Goal: Task Accomplishment & Management: Manage account settings

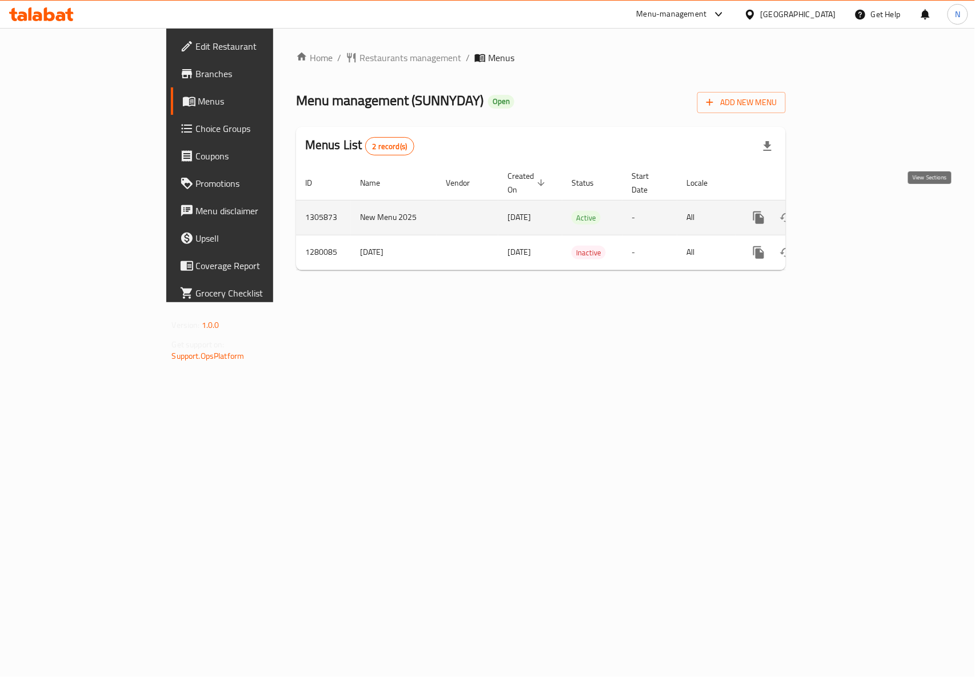
click at [855, 217] on link "enhanced table" at bounding box center [840, 217] width 27 height 27
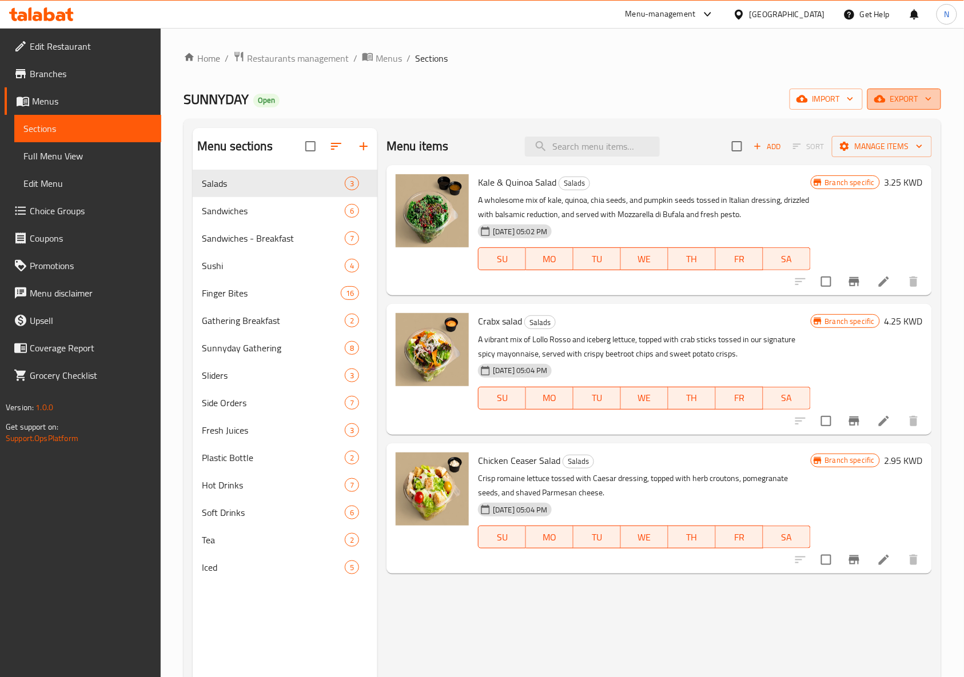
click at [896, 94] on span "export" at bounding box center [903, 99] width 55 height 14
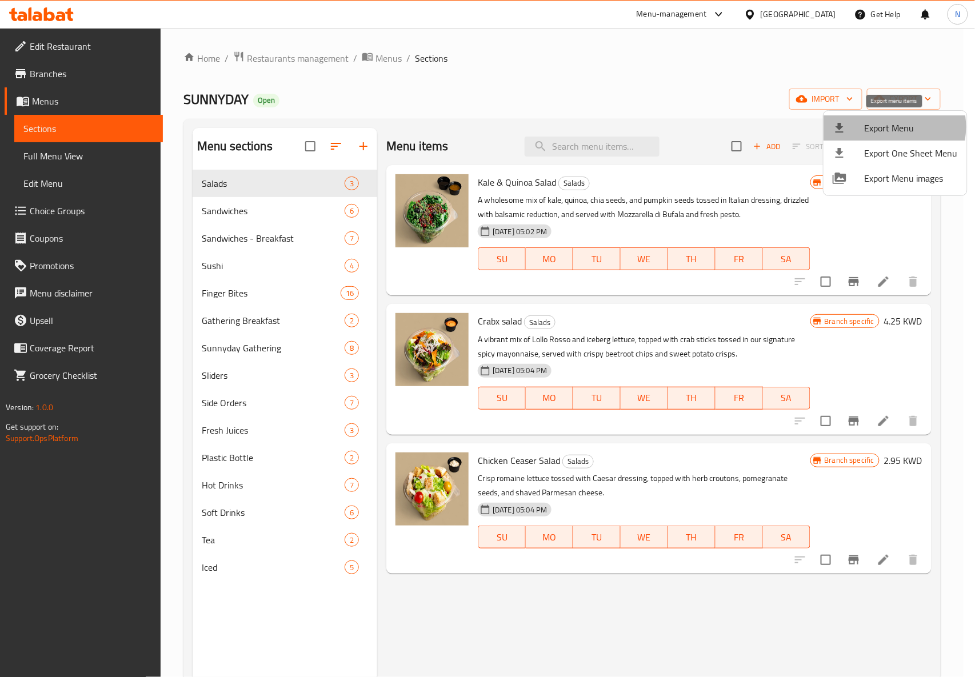
click at [885, 127] on span "Export Menu" at bounding box center [911, 128] width 93 height 14
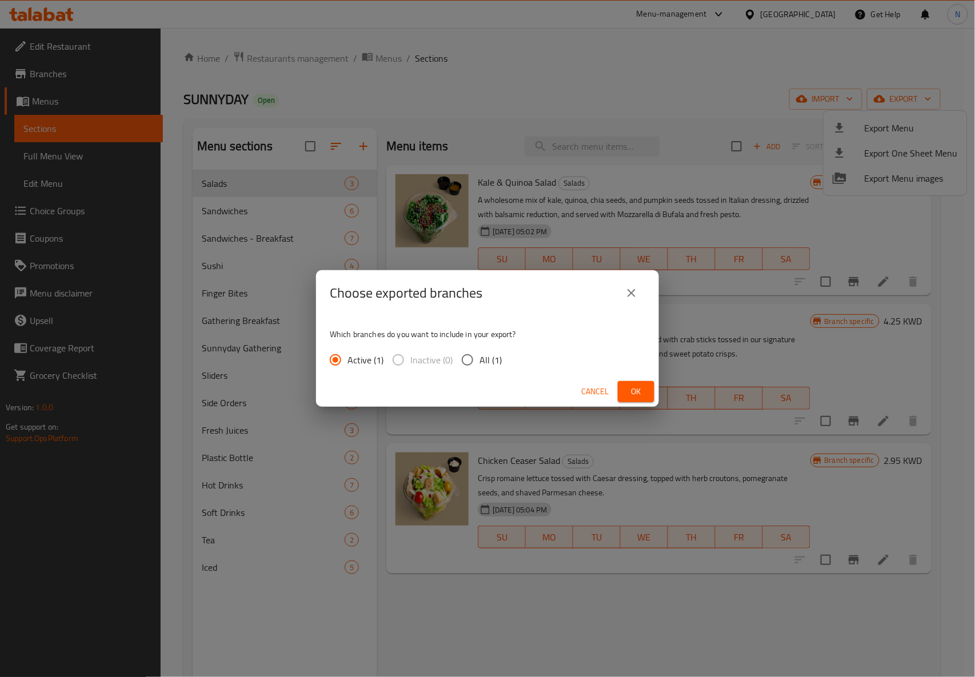
click at [638, 394] on span "Ok" at bounding box center [636, 392] width 18 height 14
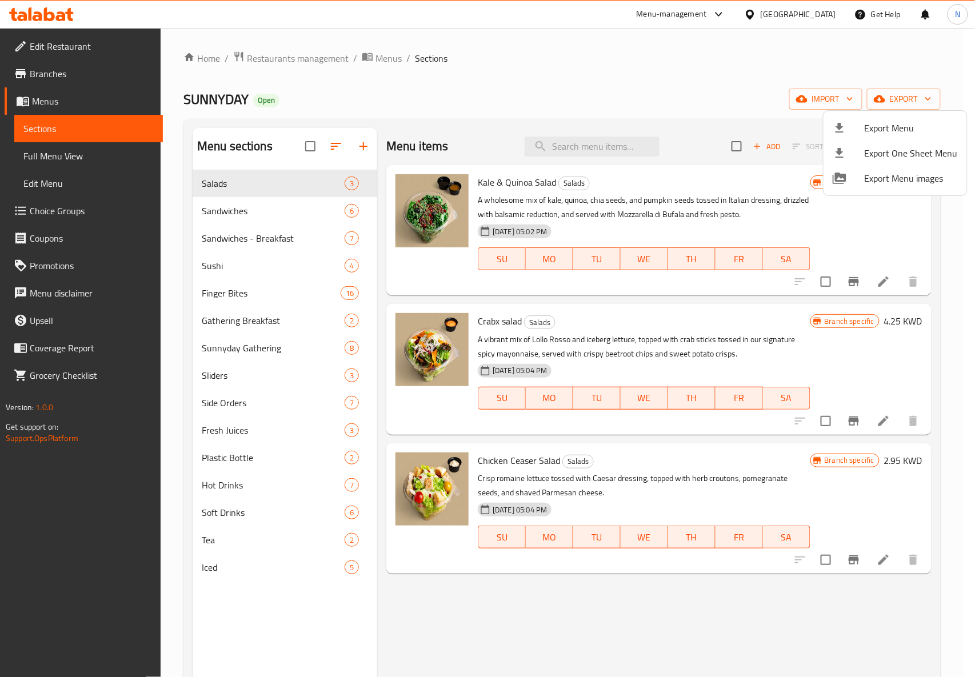
click at [234, 266] on div at bounding box center [487, 338] width 975 height 677
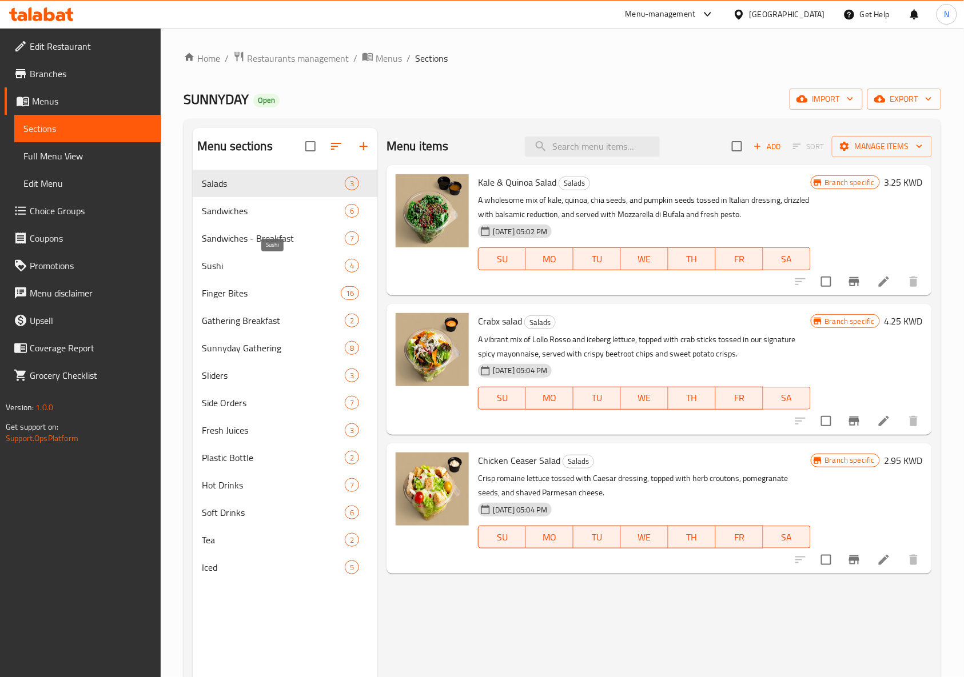
click at [217, 273] on span "Sushi" at bounding box center [273, 266] width 143 height 14
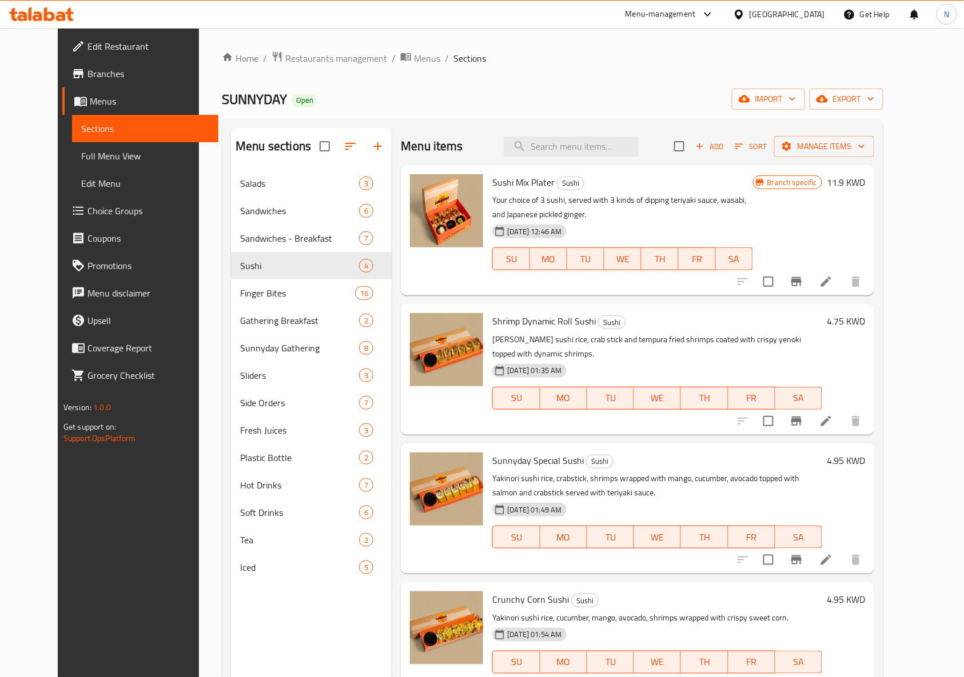
click at [663, 94] on div "SUNNYDAY Open import export" at bounding box center [552, 99] width 661 height 21
click at [780, 409] on input "checkbox" at bounding box center [768, 421] width 24 height 24
checkbox input "true"
click at [780, 549] on input "checkbox" at bounding box center [768, 560] width 24 height 24
checkbox input "true"
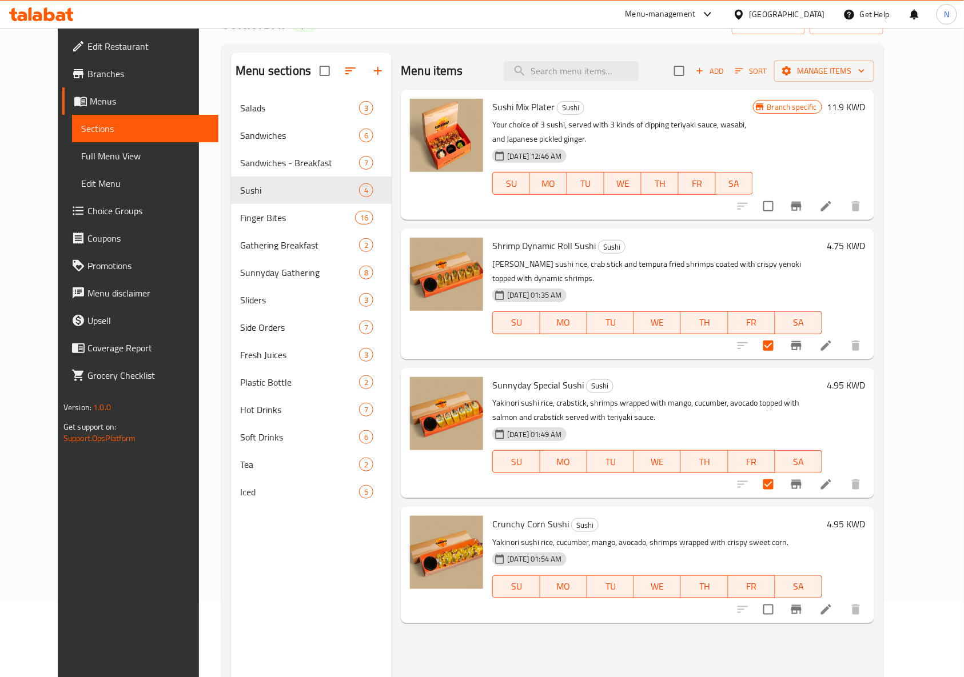
scroll to position [76, 0]
click at [780, 597] on input "checkbox" at bounding box center [768, 609] width 24 height 24
checkbox input "true"
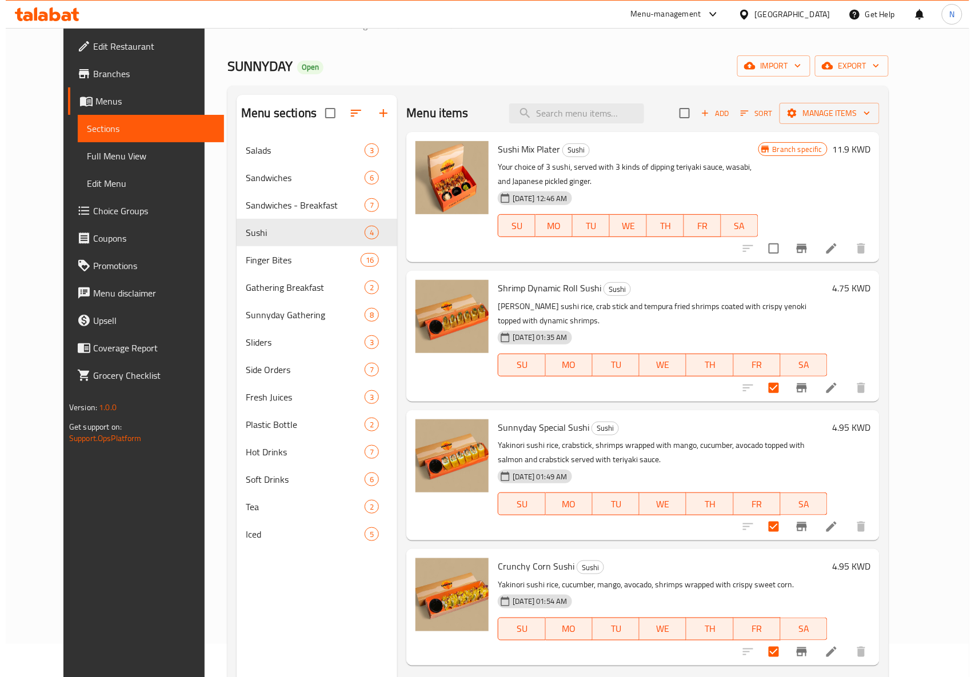
scroll to position [0, 0]
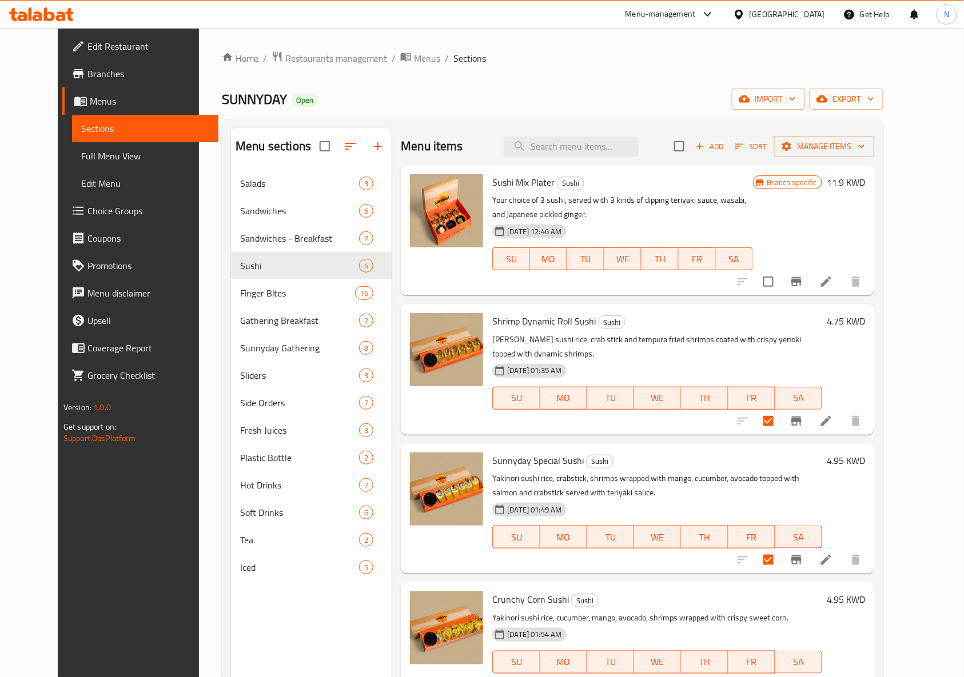
click at [869, 330] on div "Shrimp Dynamic Roll Sushi Sushi Yakinori sushi rice, crab stick and tempura fri…" at bounding box center [678, 369] width 382 height 121
click at [851, 147] on span "Manage items" at bounding box center [824, 146] width 82 height 14
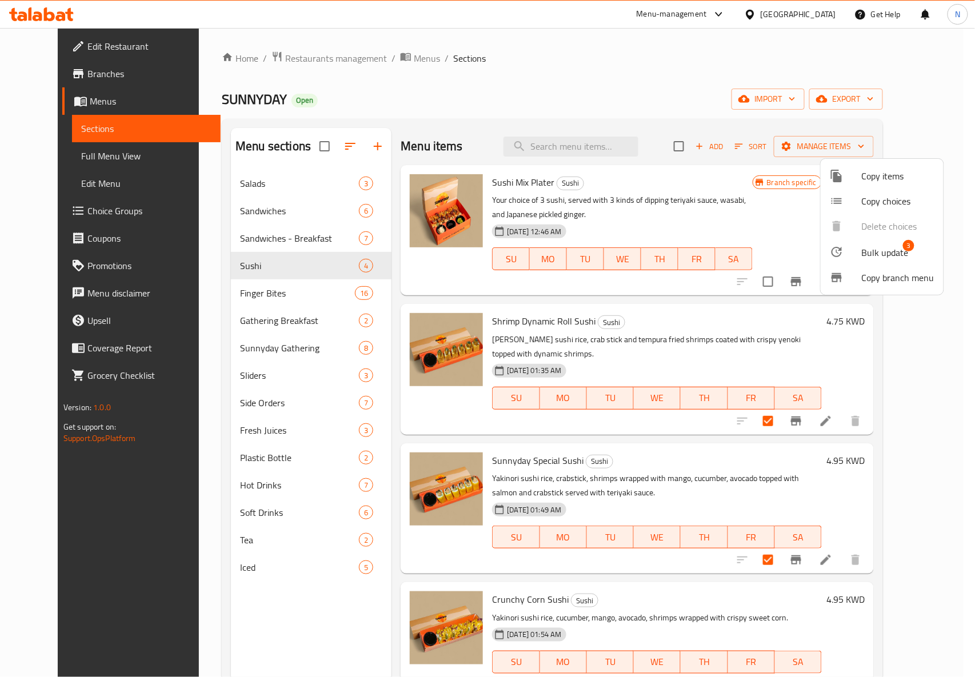
click at [881, 249] on span "Bulk update" at bounding box center [885, 253] width 47 height 14
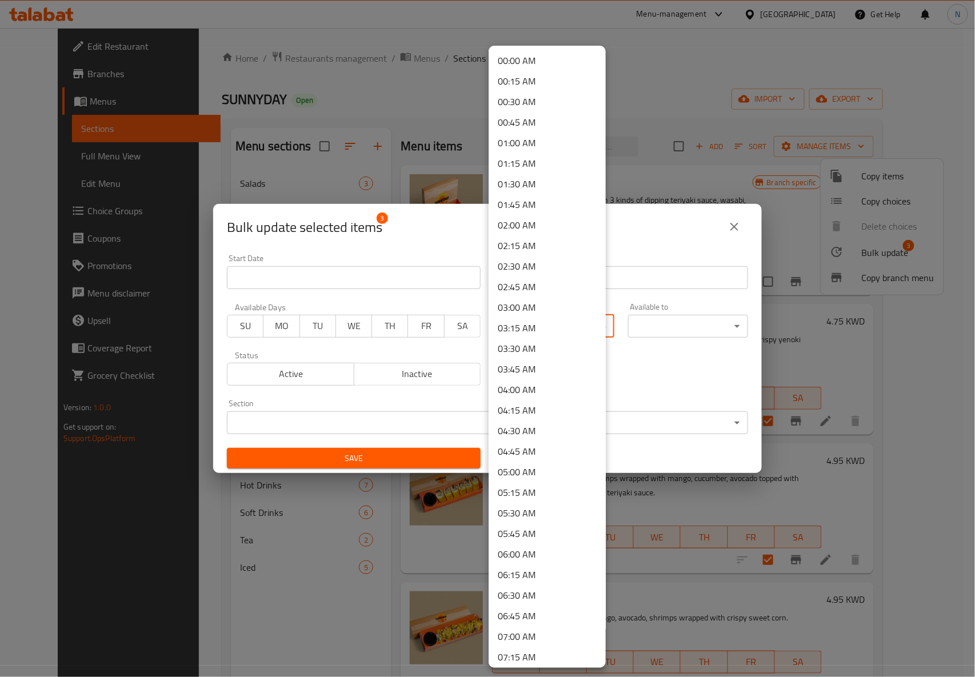
click at [547, 333] on body "​ Menu-management Kuwait Get Help N Edit Restaurant Branches Menus Sections Ful…" at bounding box center [487, 352] width 975 height 649
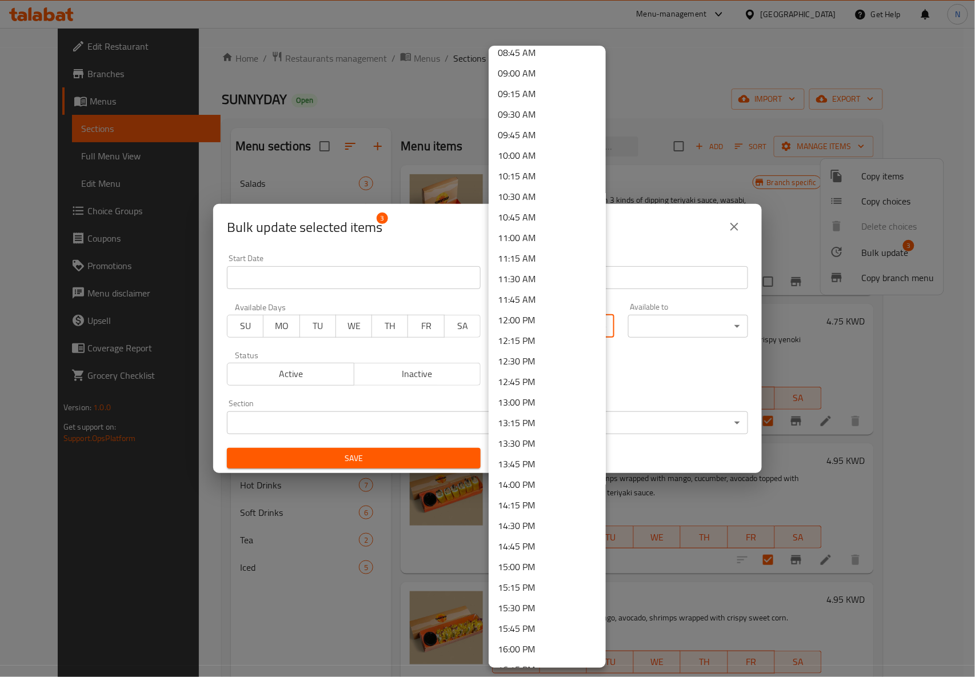
scroll to position [762, 0]
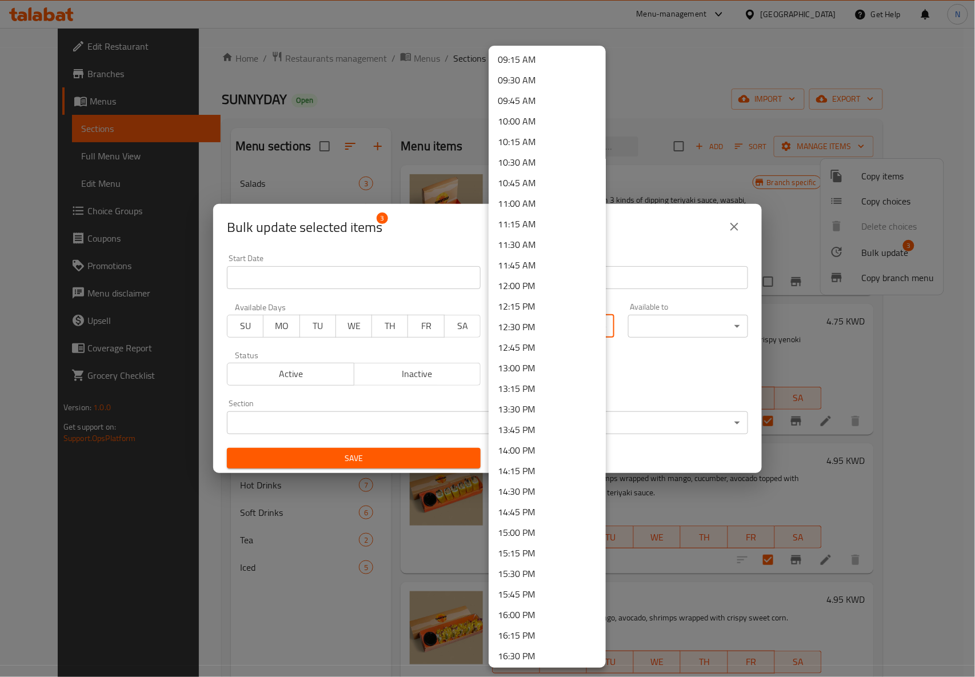
click at [515, 322] on li "12:30 PM" at bounding box center [547, 327] width 117 height 21
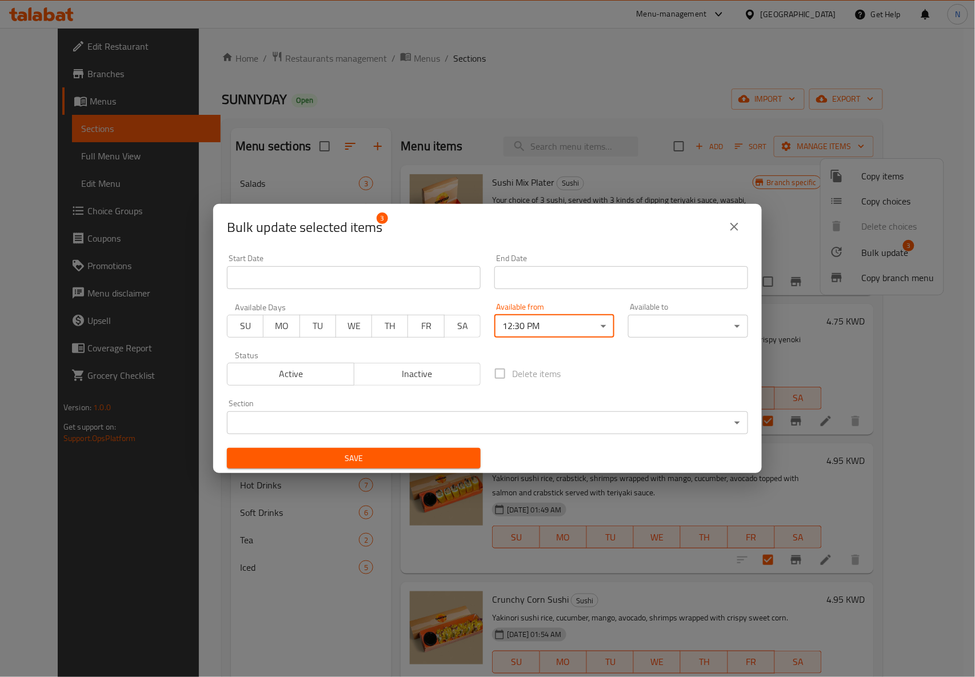
click at [643, 314] on body "​ Menu-management Kuwait Get Help N Edit Restaurant Branches Menus Sections Ful…" at bounding box center [487, 352] width 975 height 649
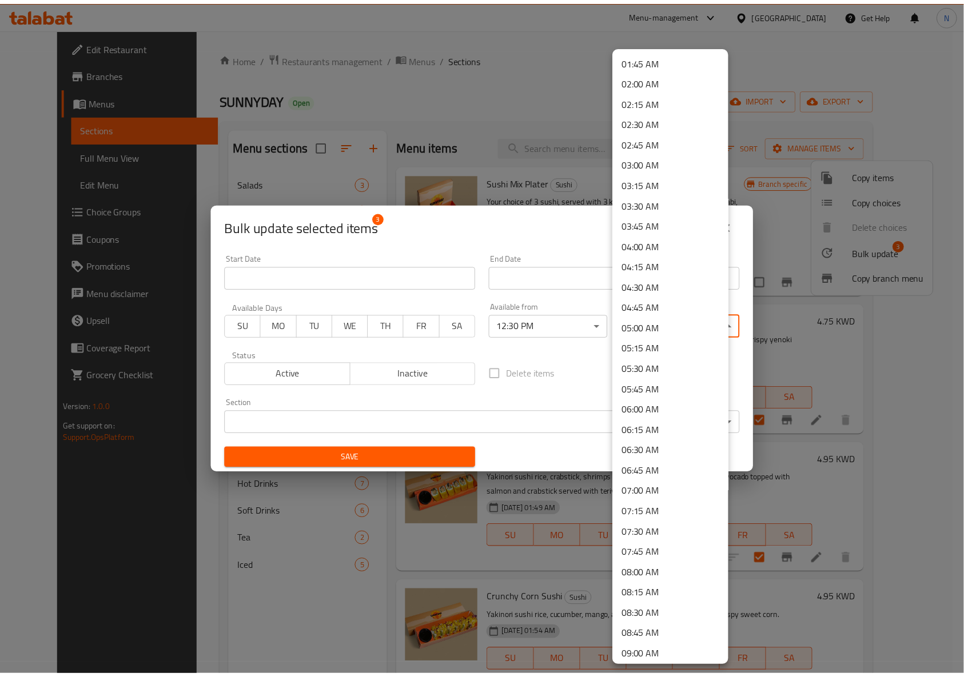
scroll to position [152, 0]
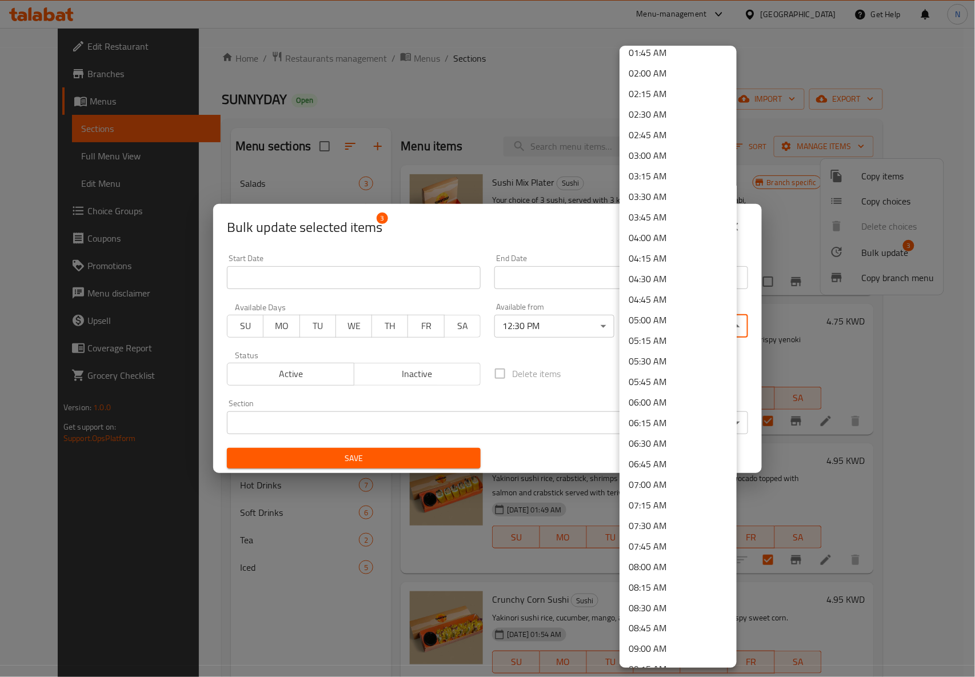
click at [650, 520] on li "07:30 AM" at bounding box center [677, 525] width 117 height 21
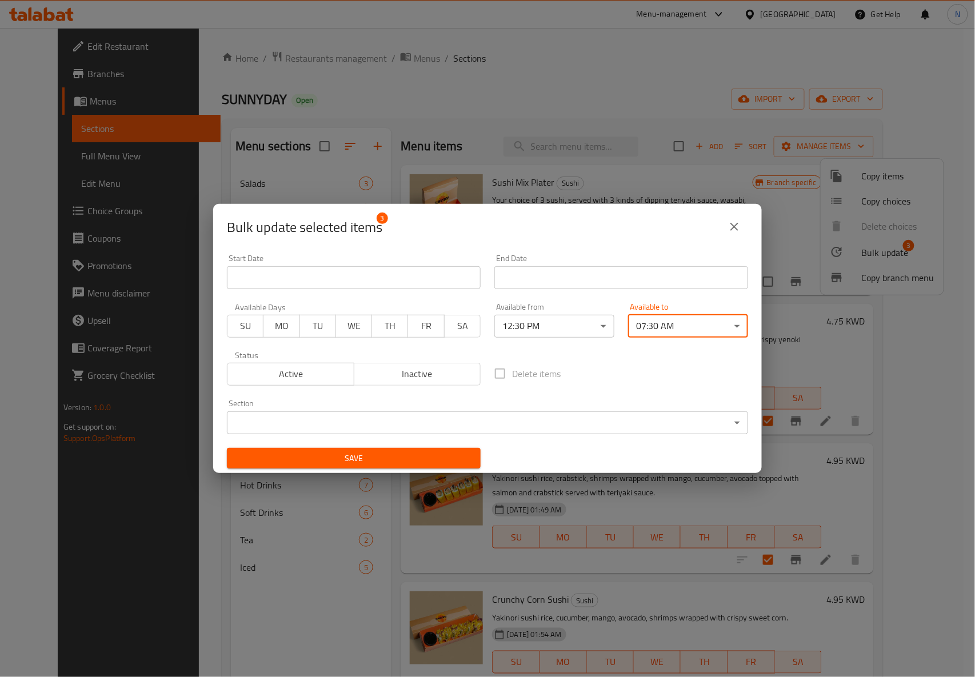
click at [395, 459] on span "Save" at bounding box center [353, 458] width 235 height 14
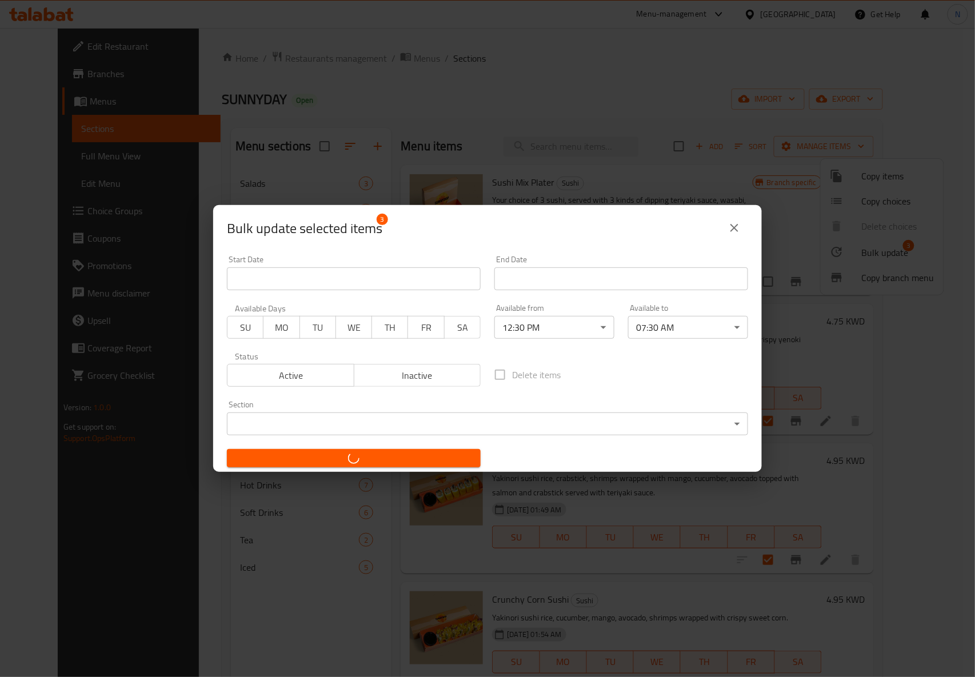
checkbox input "false"
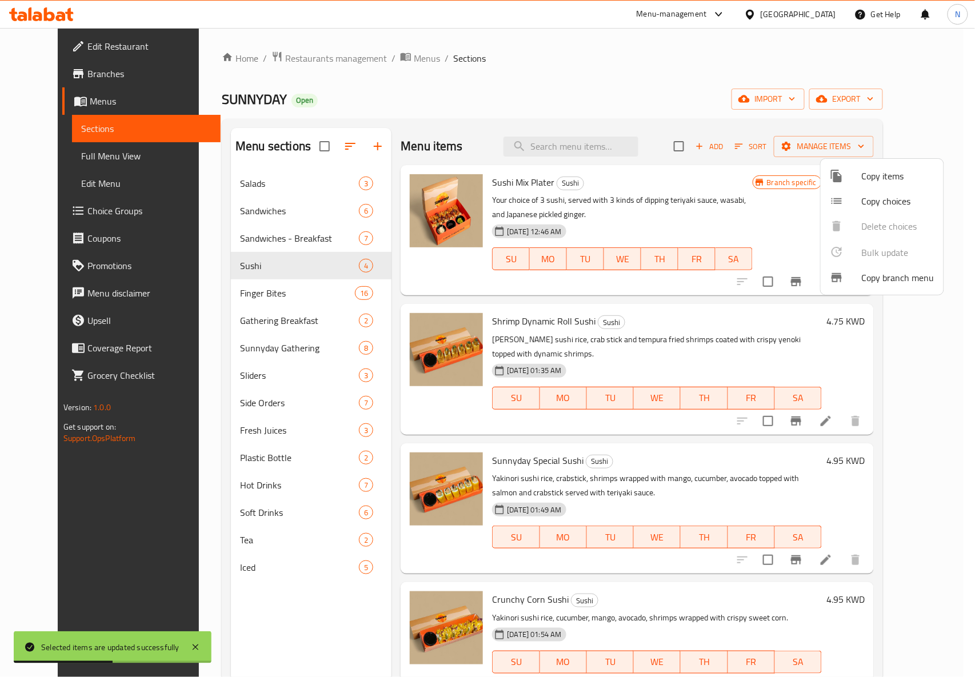
click at [689, 126] on div at bounding box center [487, 338] width 975 height 677
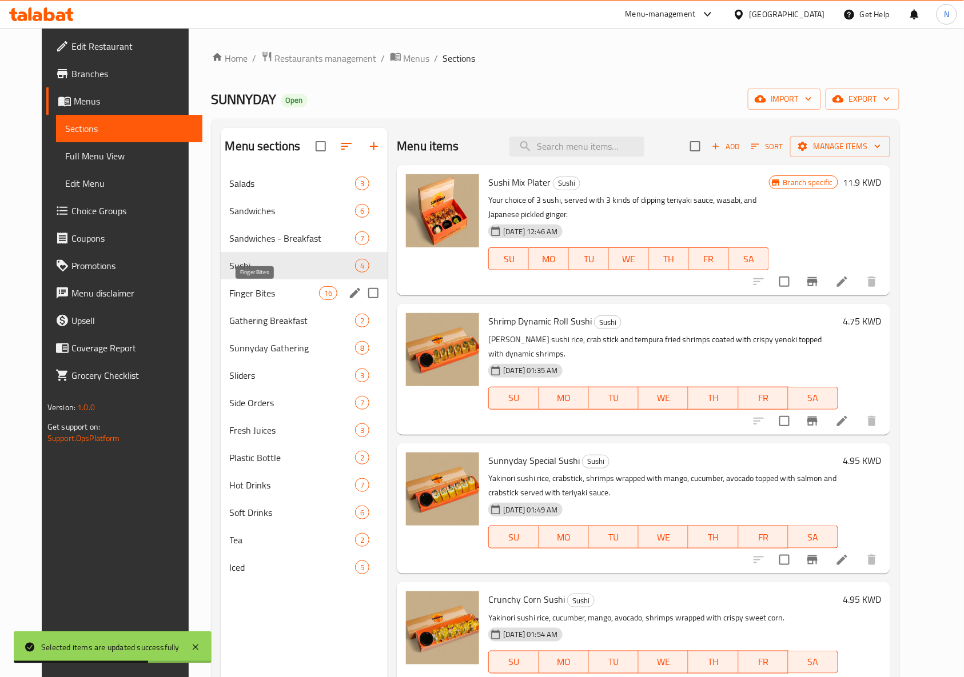
click at [257, 290] on span "Finger Bites" at bounding box center [275, 293] width 90 height 14
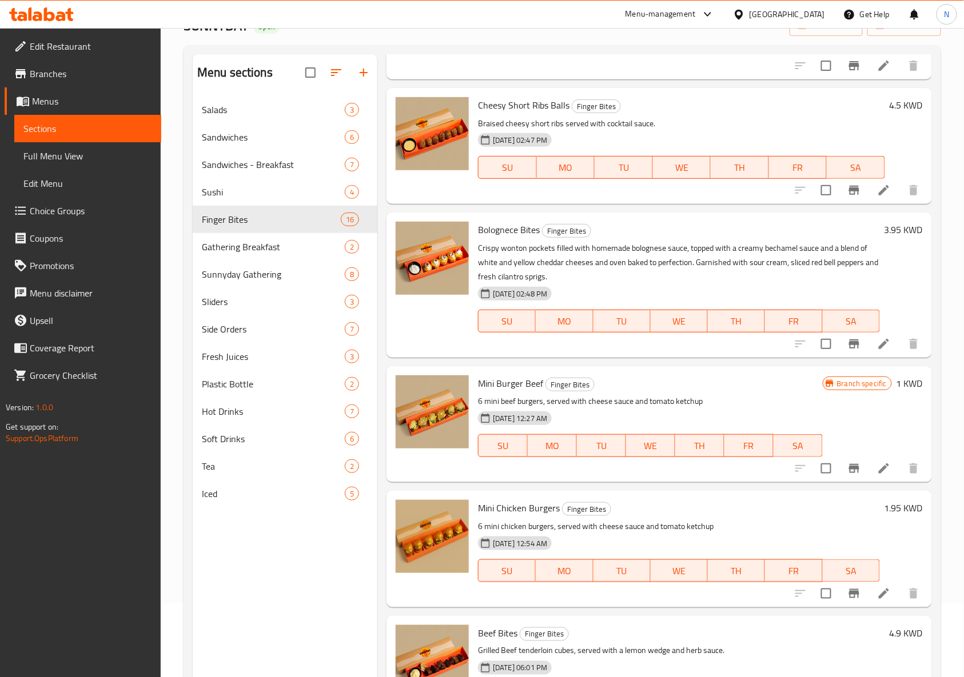
scroll to position [161, 0]
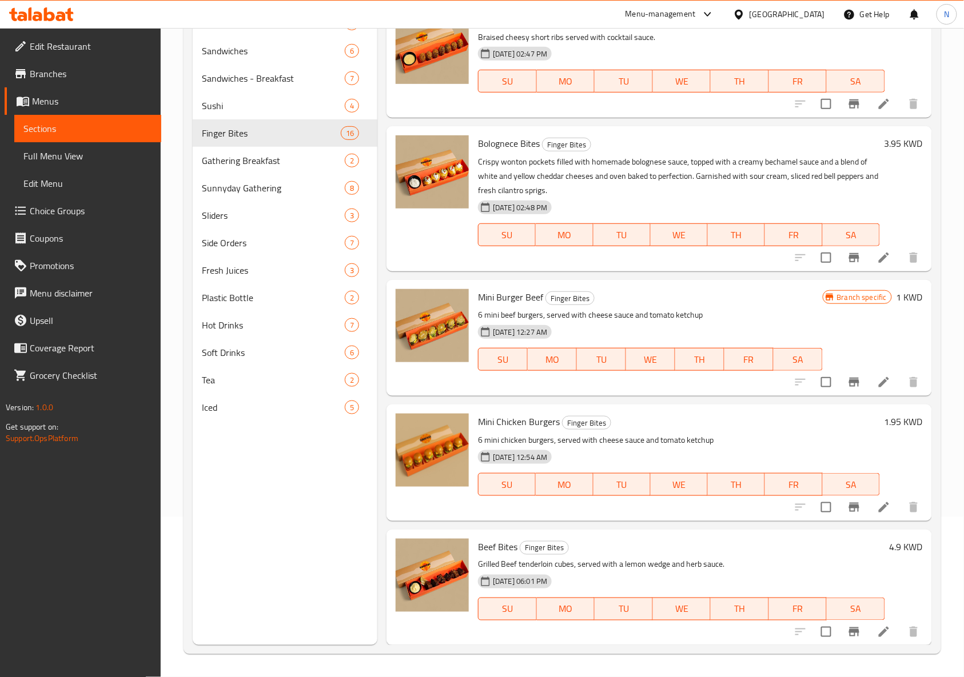
click at [814, 514] on input "checkbox" at bounding box center [826, 507] width 24 height 24
checkbox input "true"
click at [823, 385] on input "checkbox" at bounding box center [826, 382] width 24 height 24
checkbox input "true"
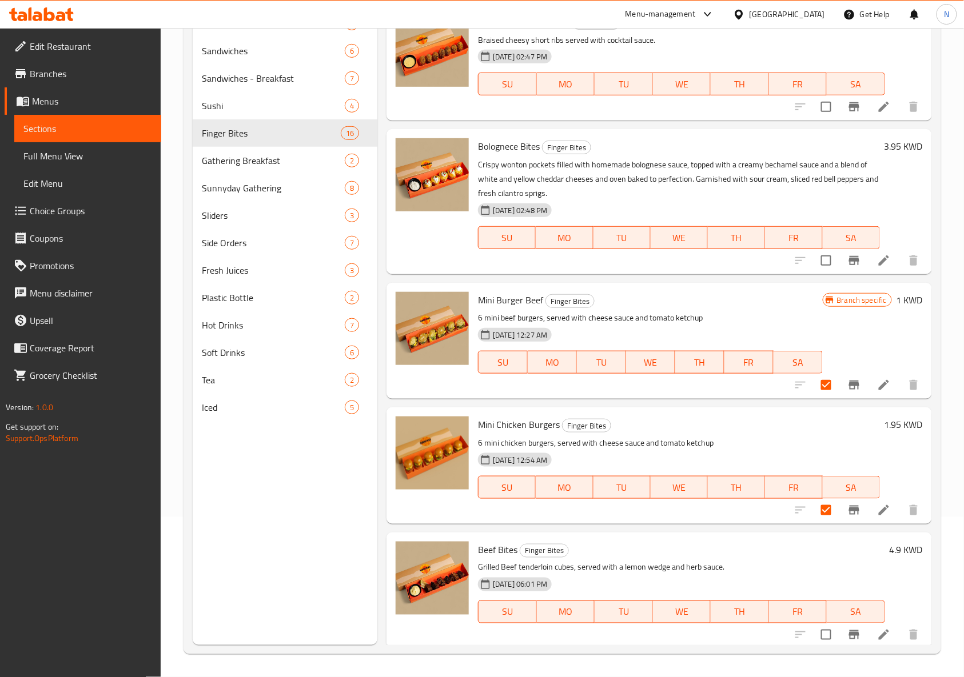
scroll to position [1391, 0]
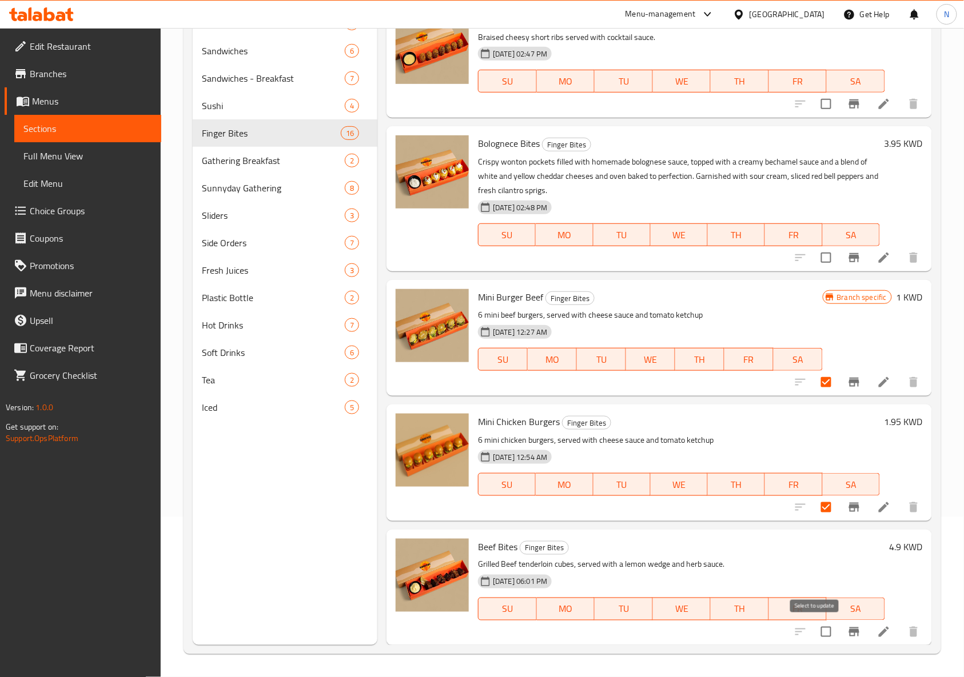
click at [815, 634] on input "checkbox" at bounding box center [826, 632] width 24 height 24
checkbox input "true"
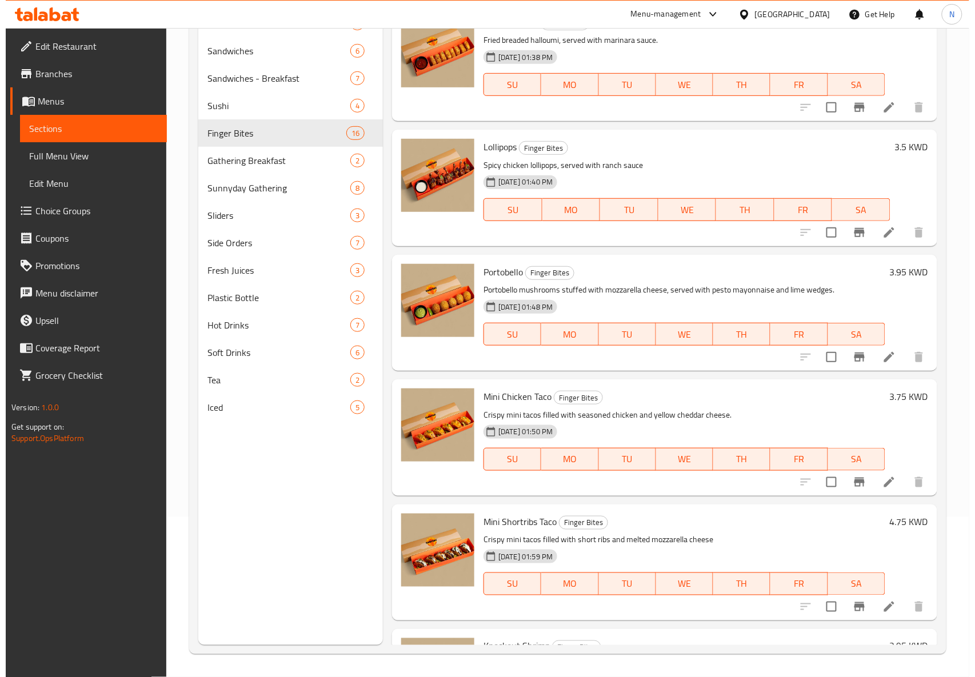
scroll to position [0, 0]
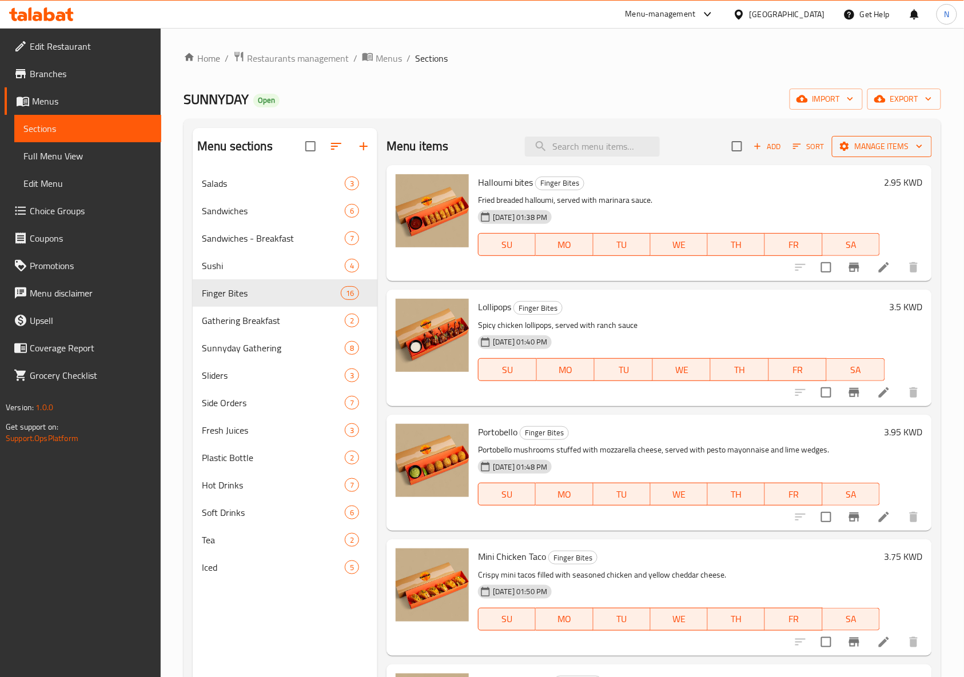
click at [841, 152] on span "Manage items" at bounding box center [882, 146] width 82 height 14
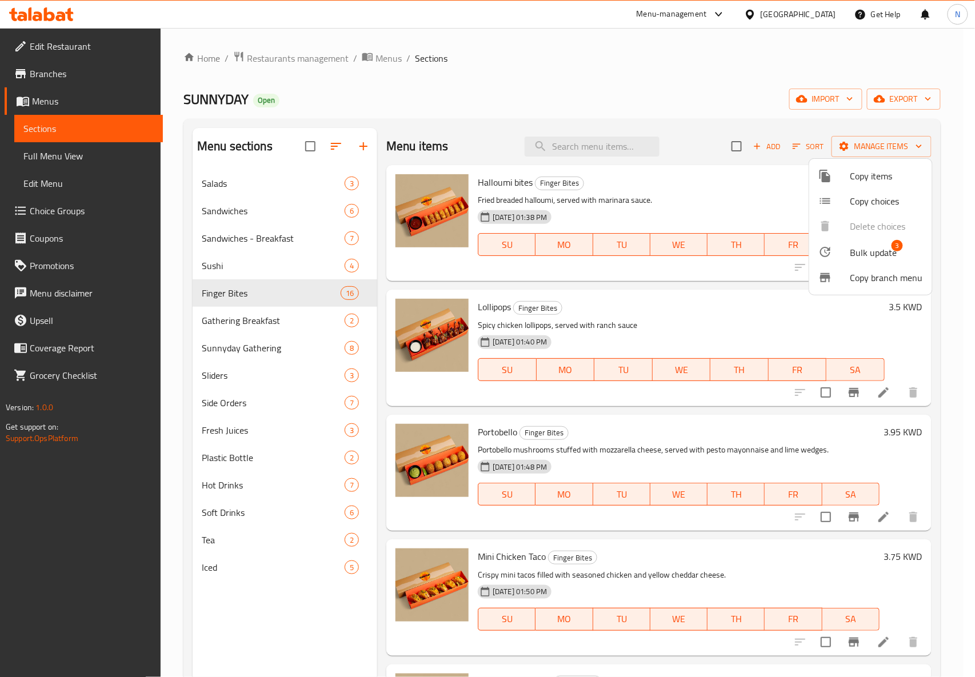
click at [874, 256] on span "Bulk update" at bounding box center [873, 253] width 47 height 14
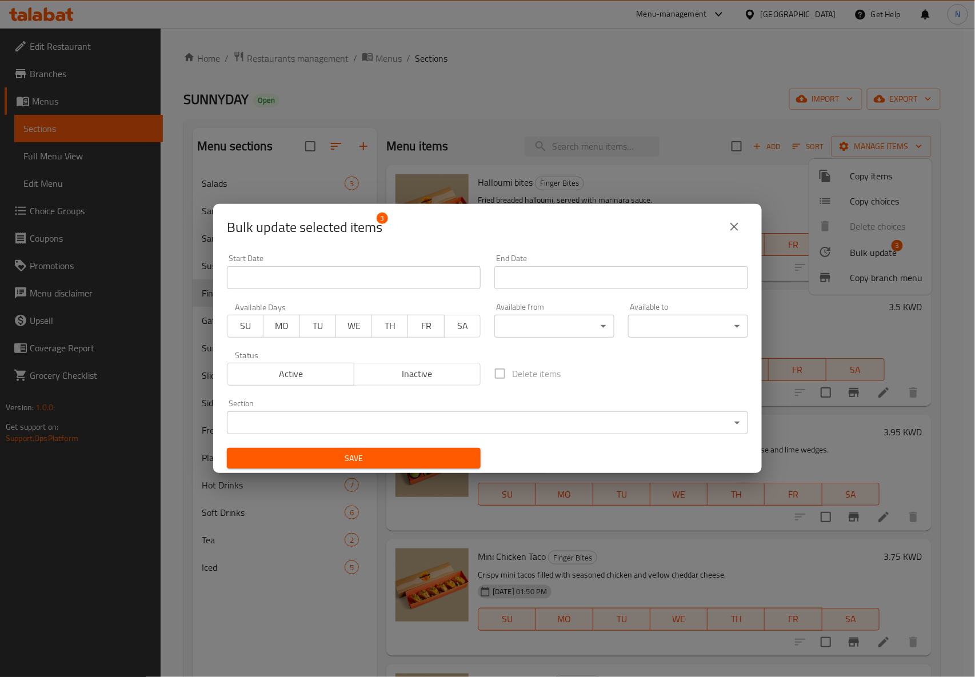
click at [940, 211] on div "Bulk update selected items 3 Start Date Start Date End Date End Date Available …" at bounding box center [487, 338] width 975 height 677
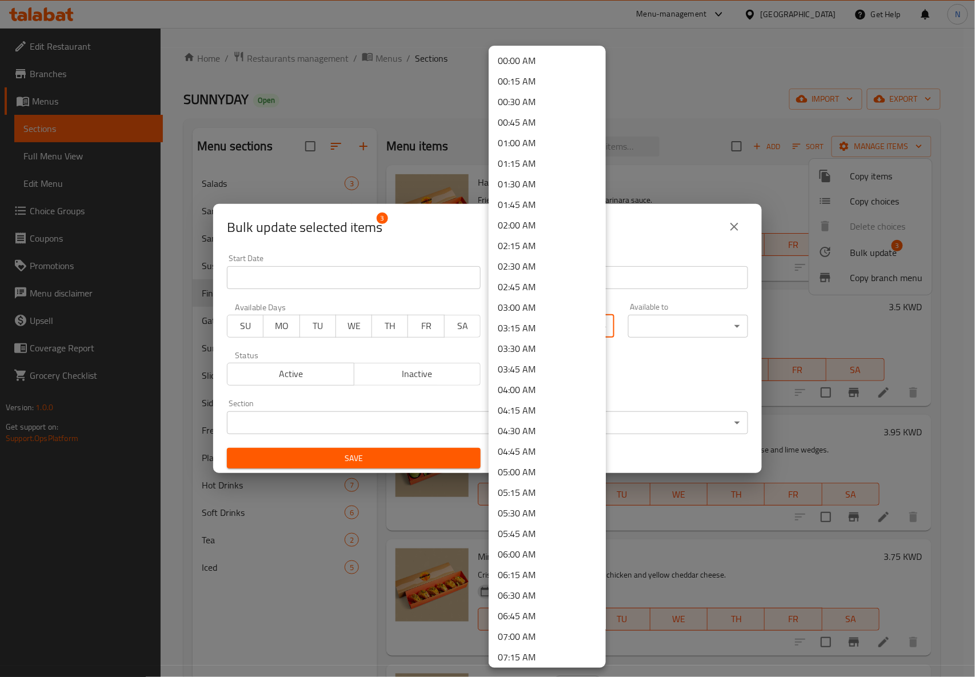
click at [511, 327] on body "​ Menu-management Kuwait Get Help N Edit Restaurant Branches Menus Sections Ful…" at bounding box center [487, 352] width 975 height 649
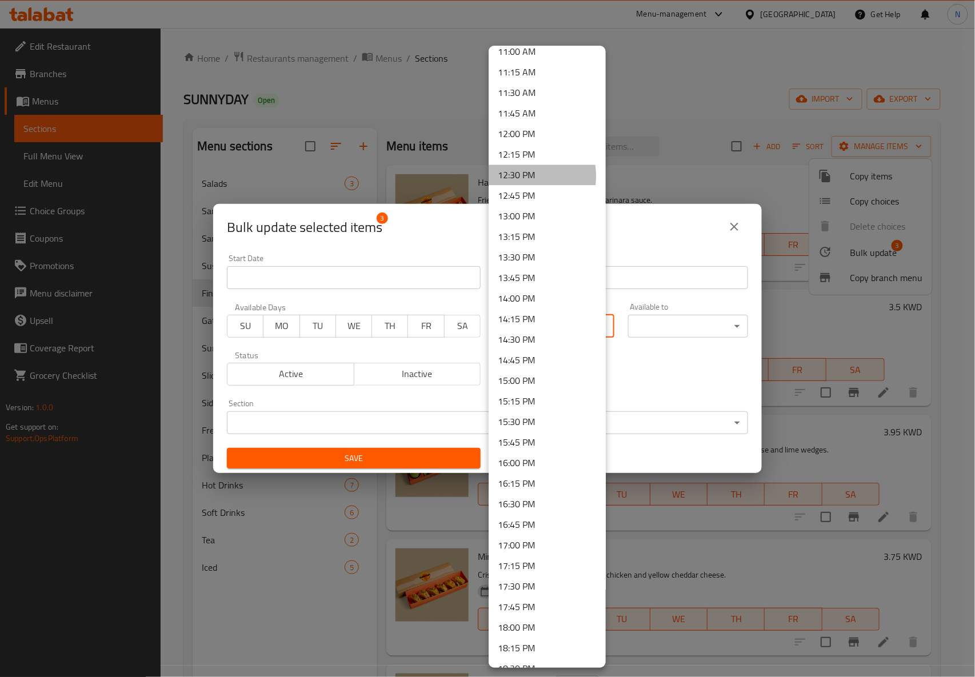
click at [519, 176] on li "12:30 PM" at bounding box center [547, 175] width 117 height 21
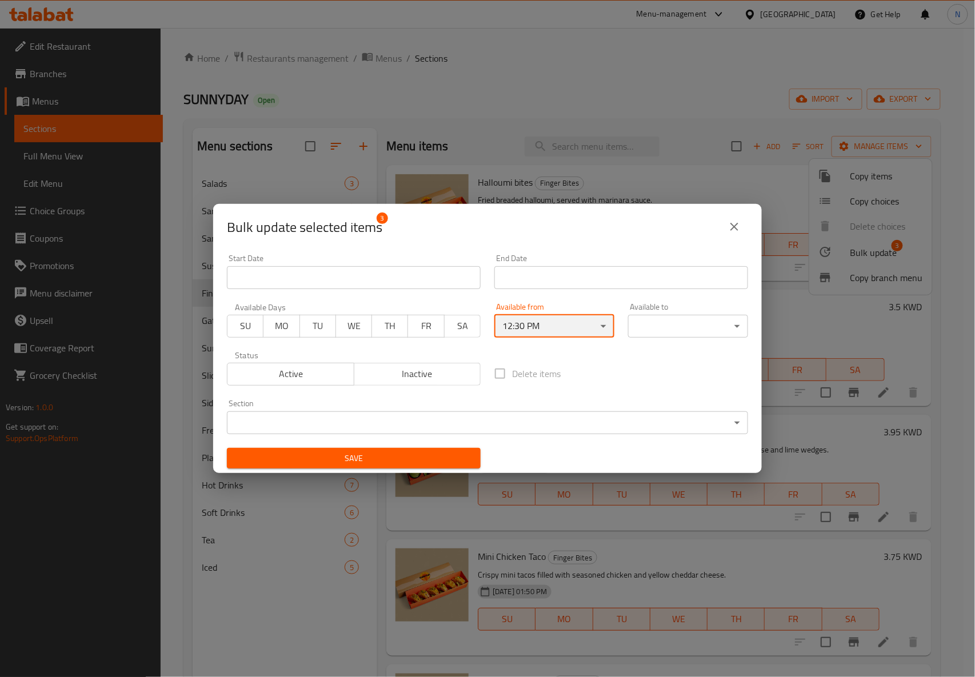
scroll to position [0, 0]
click at [670, 331] on body "​ Menu-management Kuwait Get Help N Edit Restaurant Branches Menus Sections Ful…" at bounding box center [487, 352] width 975 height 649
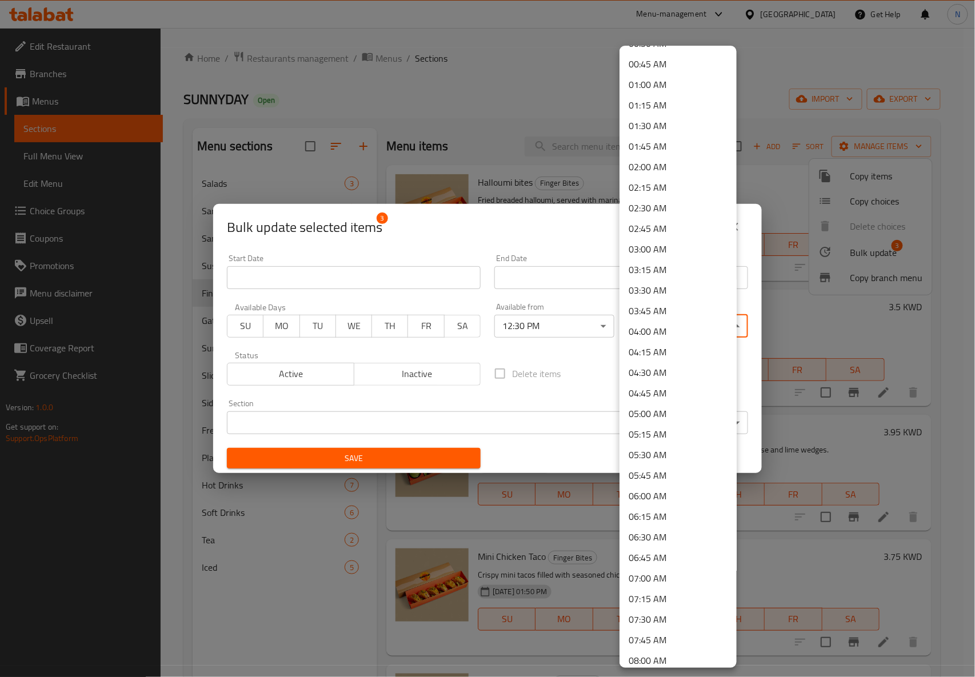
scroll to position [152, 0]
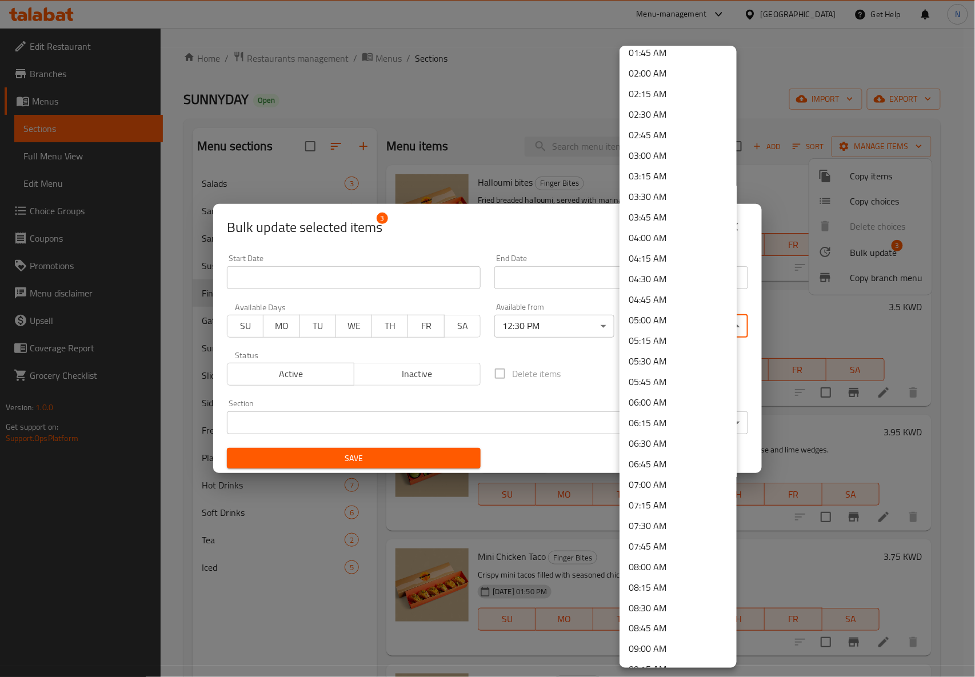
click at [642, 518] on li "07:30 AM" at bounding box center [677, 525] width 117 height 21
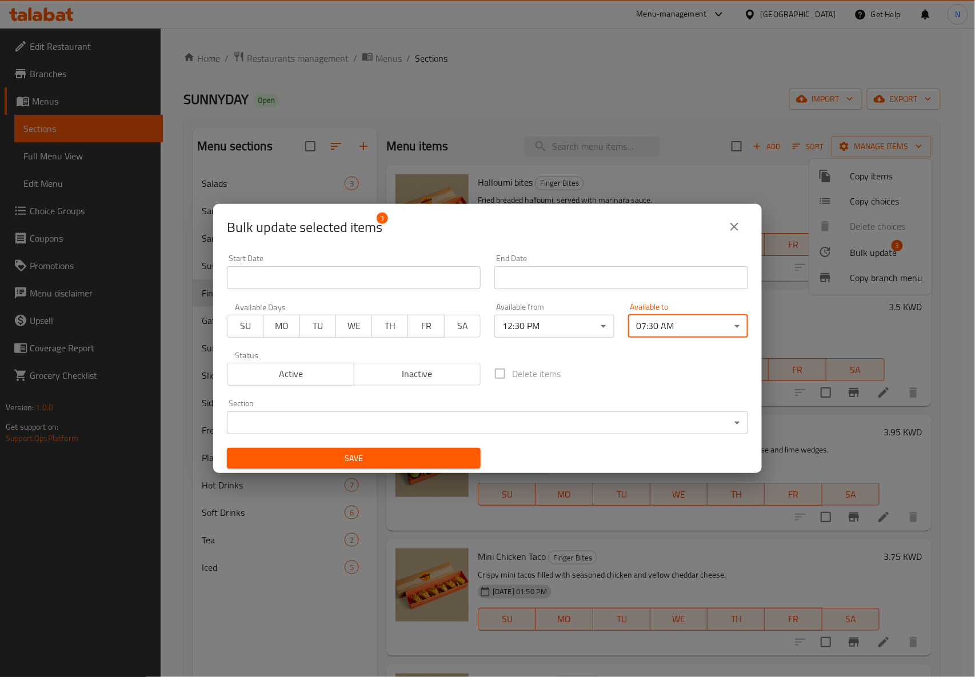
click at [449, 457] on span "Save" at bounding box center [353, 458] width 235 height 14
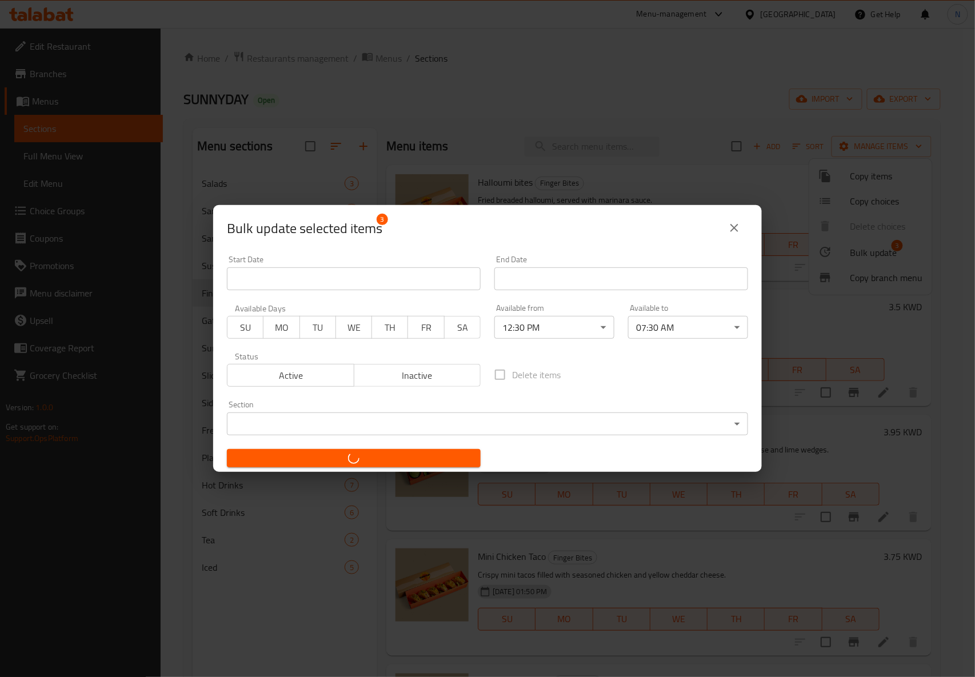
checkbox input "false"
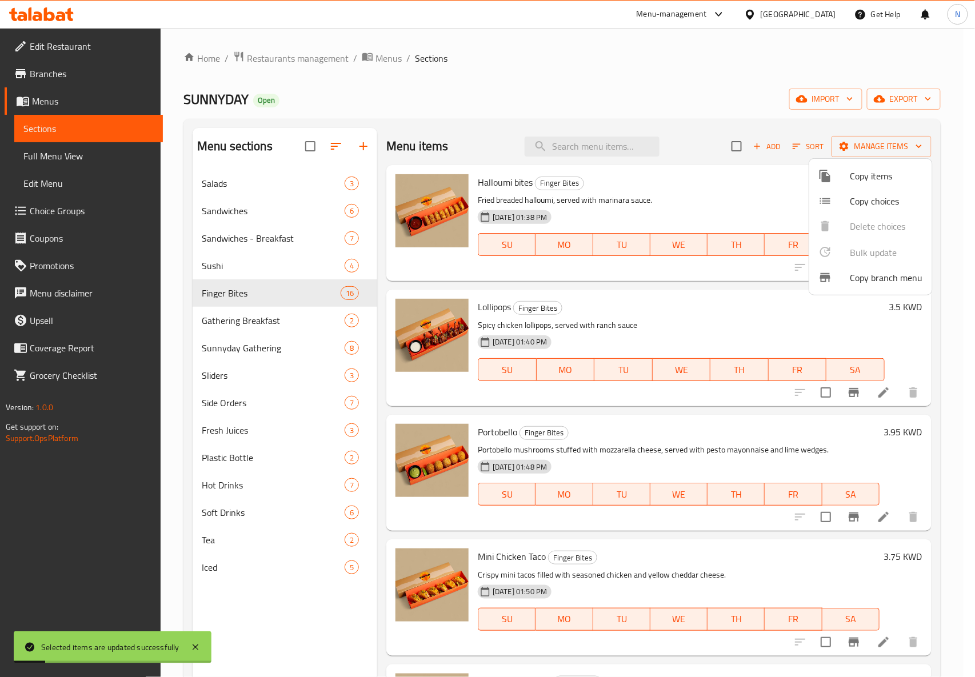
click at [687, 121] on div at bounding box center [487, 338] width 975 height 677
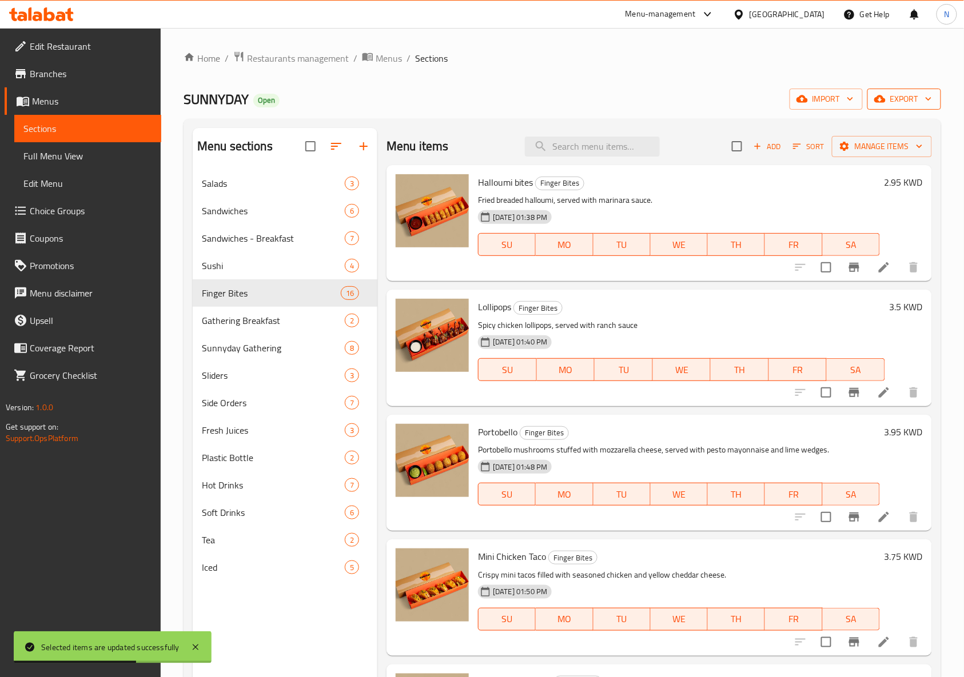
click at [894, 106] on span "export" at bounding box center [903, 99] width 55 height 14
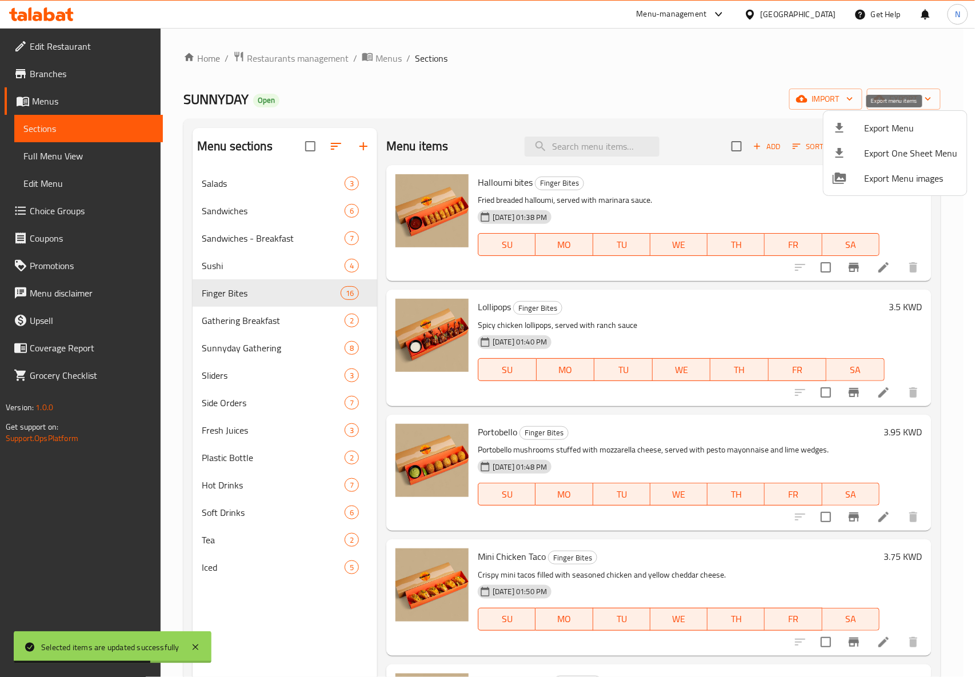
click at [877, 129] on span "Export Menu" at bounding box center [911, 128] width 93 height 14
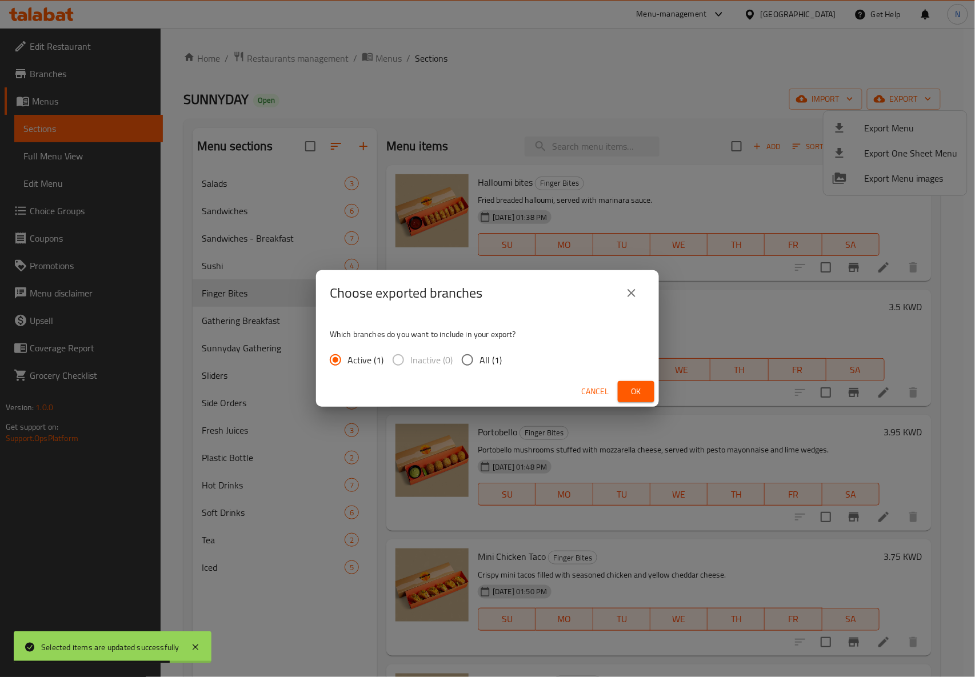
click at [499, 362] on span "All (1)" at bounding box center [490, 360] width 22 height 14
click at [479, 362] on input "All (1)" at bounding box center [467, 360] width 24 height 24
radio input "true"
click at [638, 397] on span "Ok" at bounding box center [636, 392] width 18 height 14
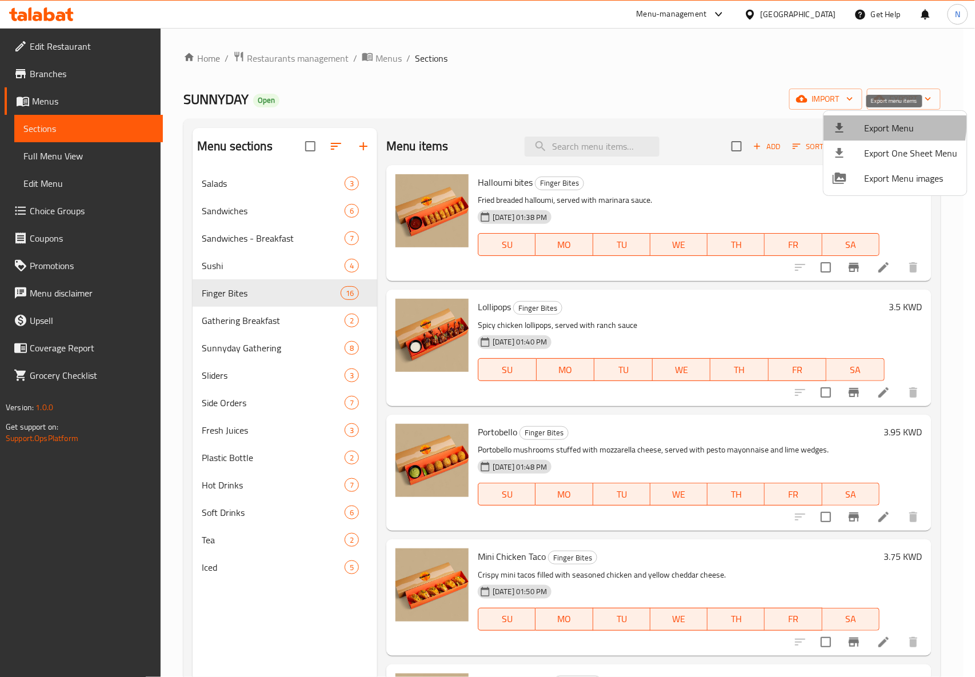
click at [865, 123] on span "Export Menu" at bounding box center [911, 128] width 93 height 14
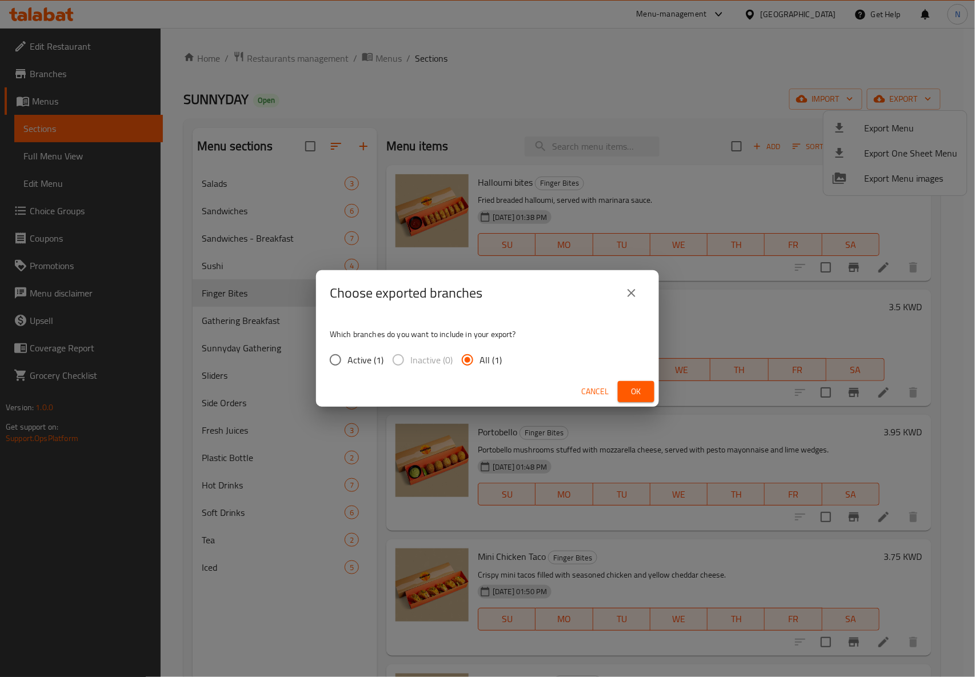
click at [650, 389] on button "Ok" at bounding box center [636, 391] width 37 height 21
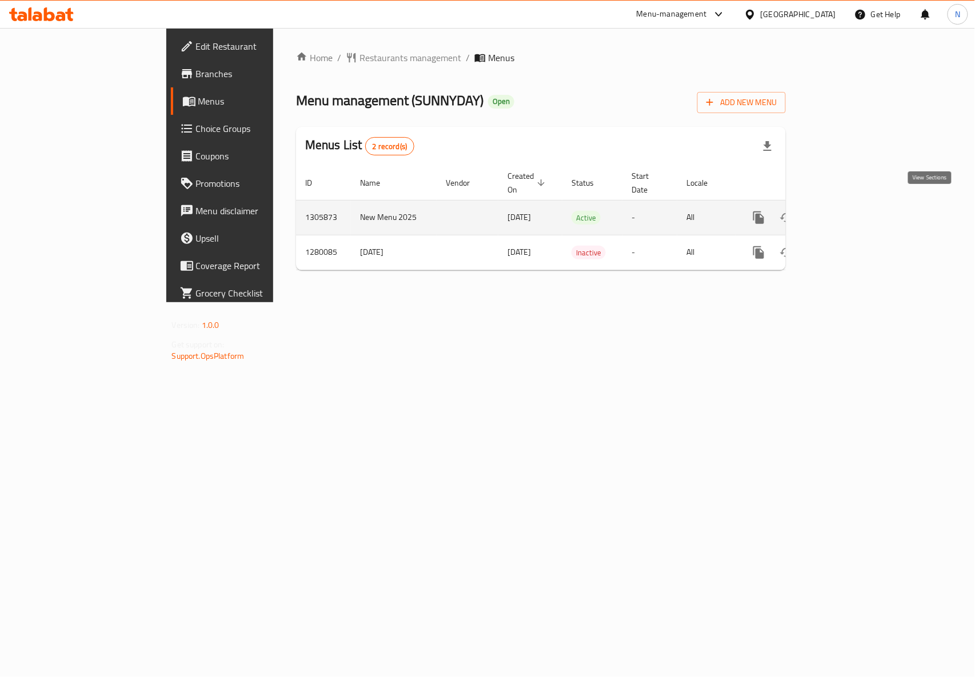
click at [848, 211] on icon "enhanced table" at bounding box center [841, 218] width 14 height 14
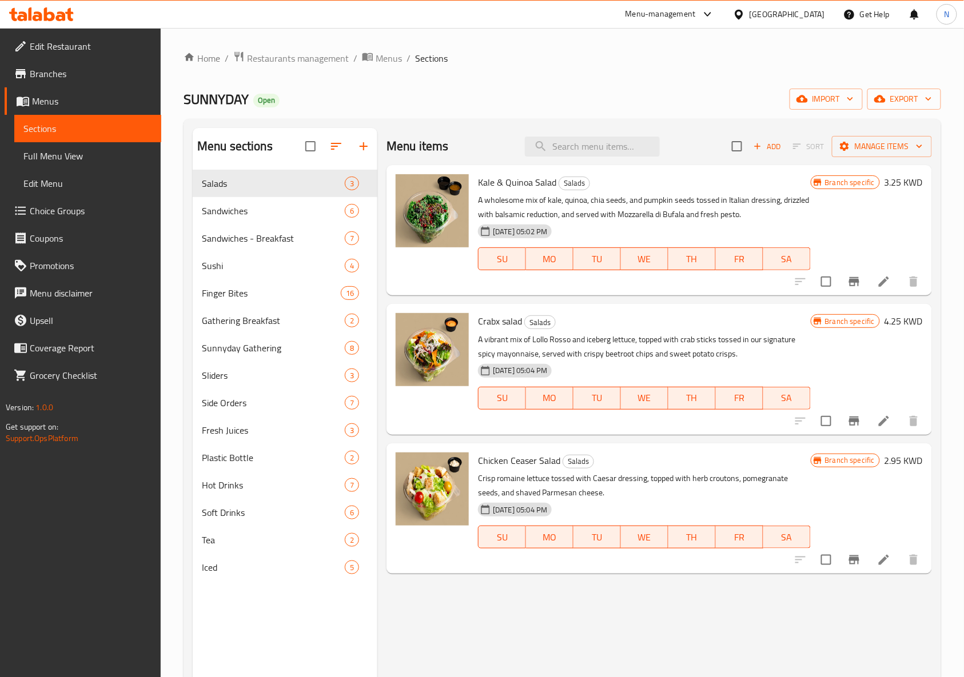
click at [42, 154] on span "Full Menu View" at bounding box center [87, 156] width 129 height 14
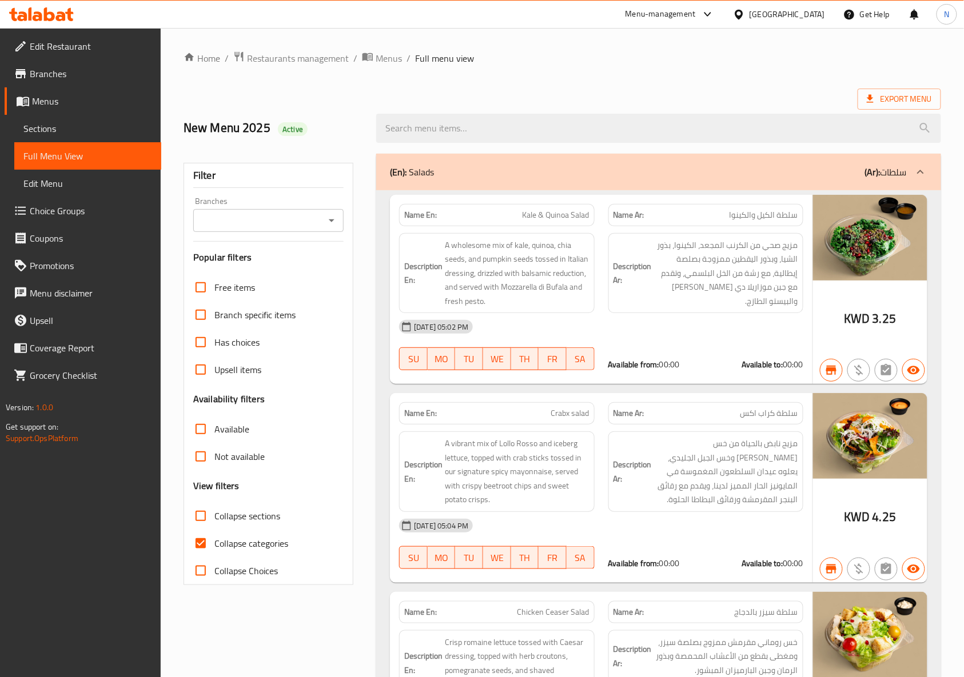
click at [462, 91] on div "Export Menu" at bounding box center [561, 99] width 757 height 21
click at [267, 538] on span "Collapse categories" at bounding box center [251, 544] width 74 height 14
click at [214, 538] on input "Collapse categories" at bounding box center [200, 543] width 27 height 27
checkbox input "false"
click at [259, 515] on span "Collapse sections" at bounding box center [247, 516] width 66 height 14
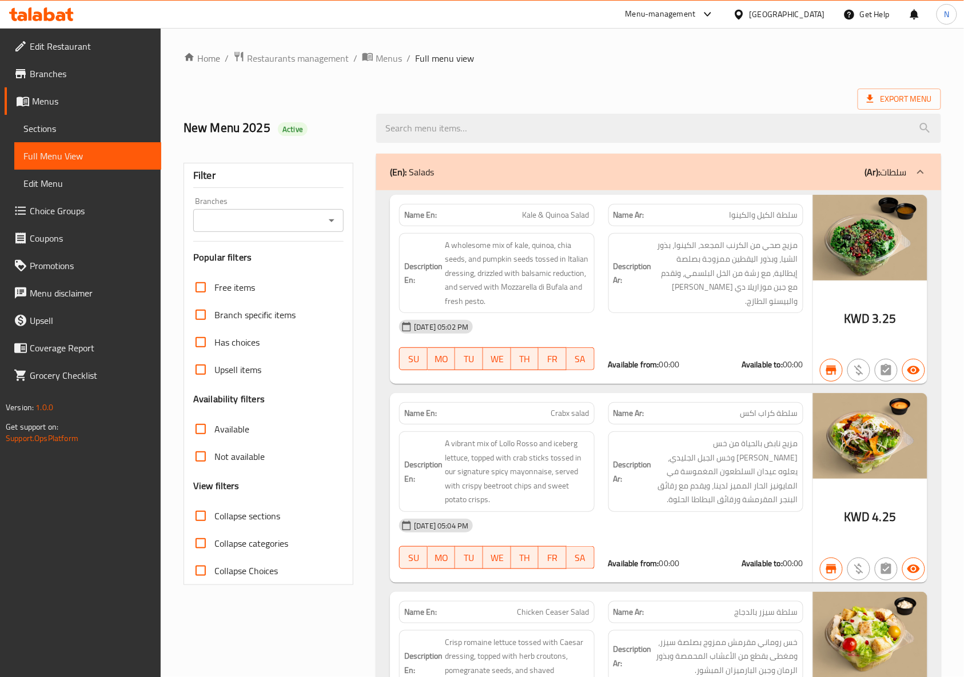
click at [214, 515] on input "Collapse sections" at bounding box center [200, 515] width 27 height 27
checkbox input "true"
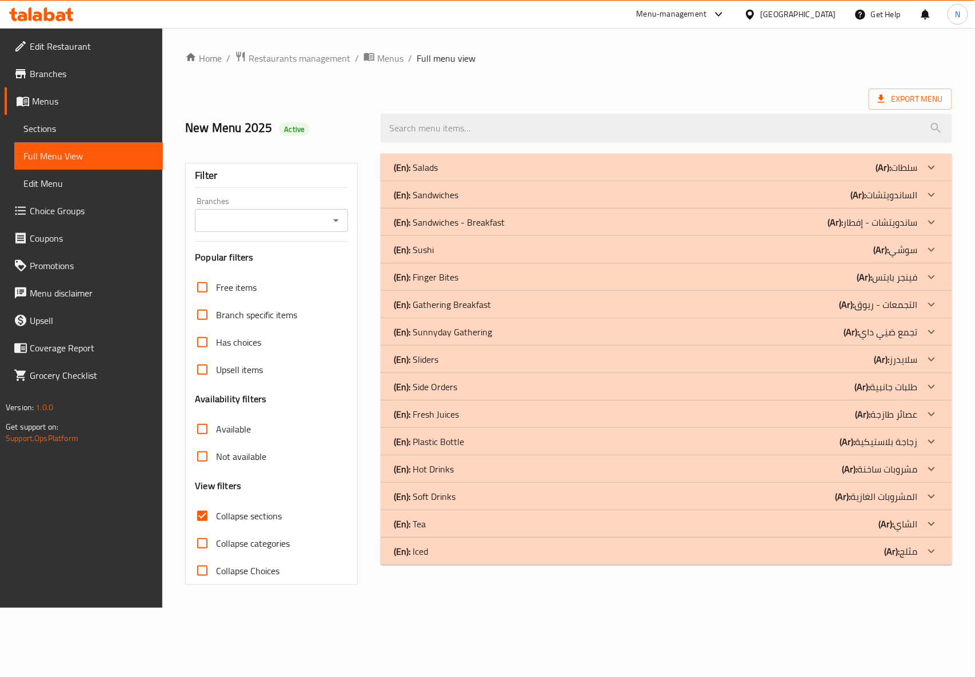
click at [446, 278] on p "(En): Finger Bites" at bounding box center [426, 277] width 65 height 14
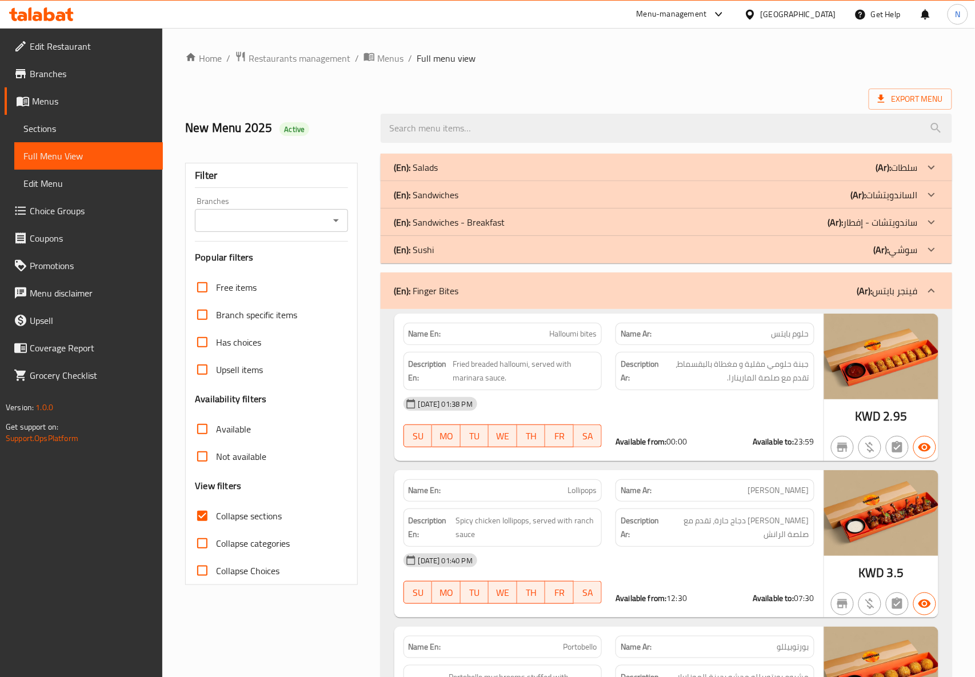
click at [445, 247] on div "(En): [PERSON_NAME] (Ar): سوشي" at bounding box center [655, 250] width 523 height 14
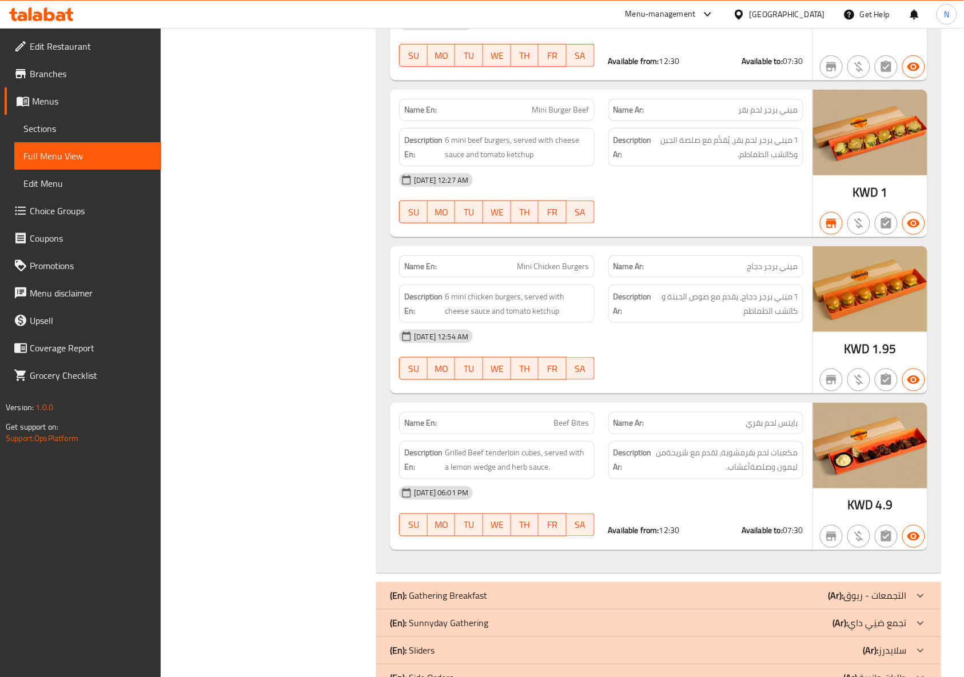
scroll to position [2984, 0]
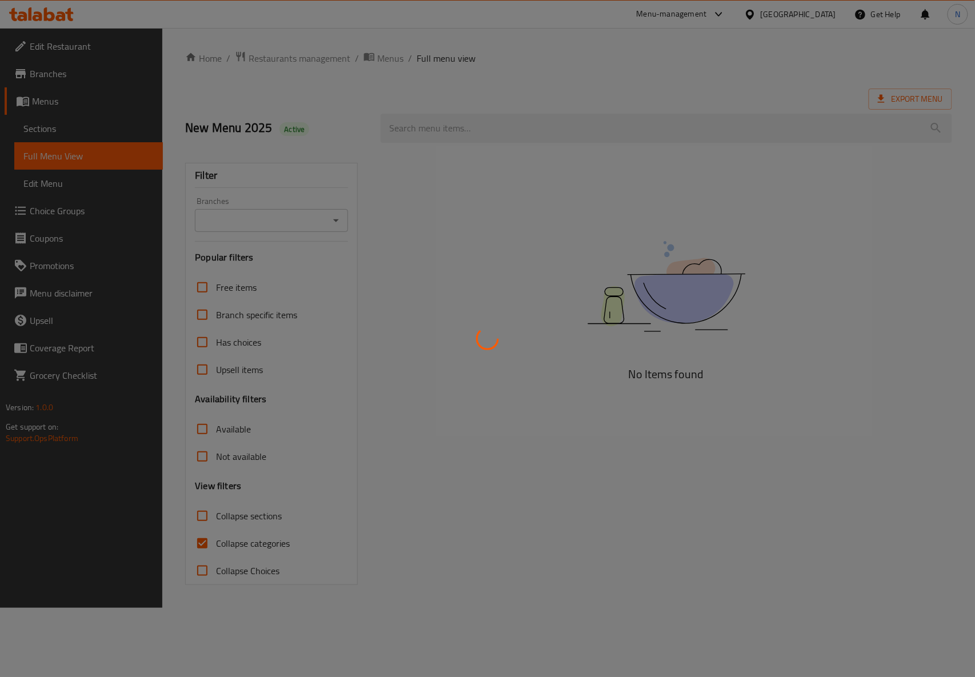
click at [254, 511] on div at bounding box center [487, 338] width 975 height 677
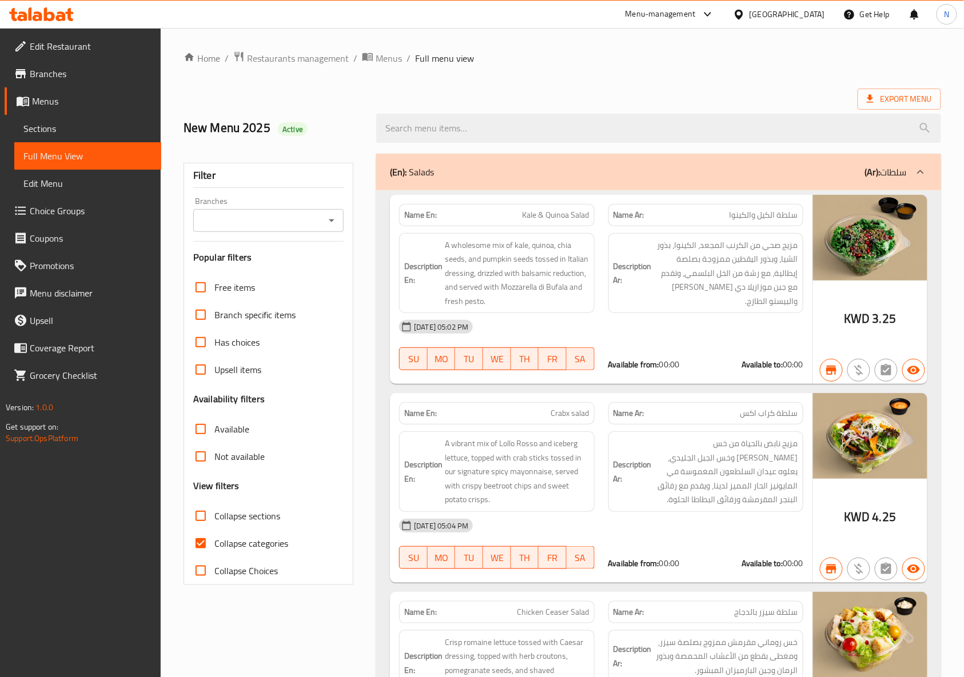
click at [254, 511] on span "Collapse sections" at bounding box center [247, 516] width 66 height 14
click at [214, 511] on input "Collapse sections" at bounding box center [200, 515] width 27 height 27
checkbox input "true"
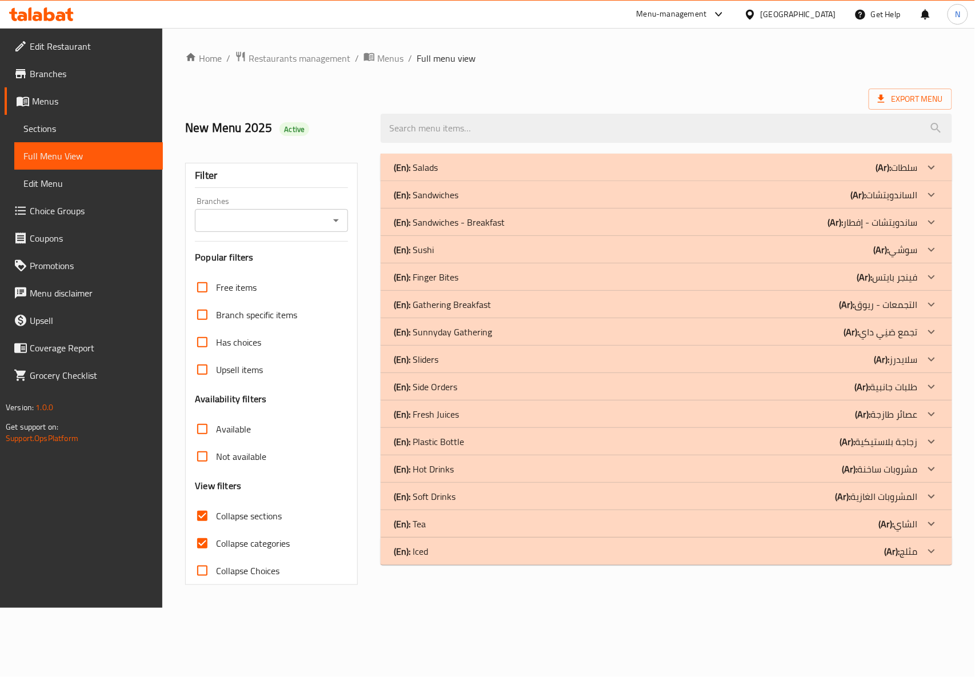
drag, startPoint x: 929, startPoint y: 275, endPoint x: 929, endPoint y: 250, distance: 24.6
click at [929, 275] on icon at bounding box center [932, 277] width 14 height 14
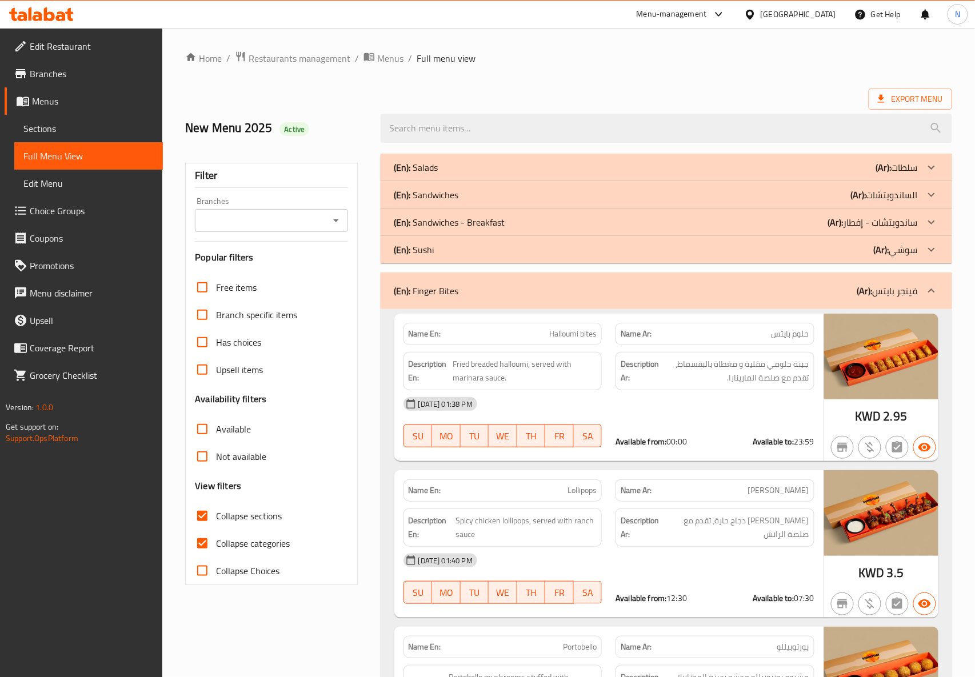
click at [929, 242] on div at bounding box center [931, 249] width 27 height 27
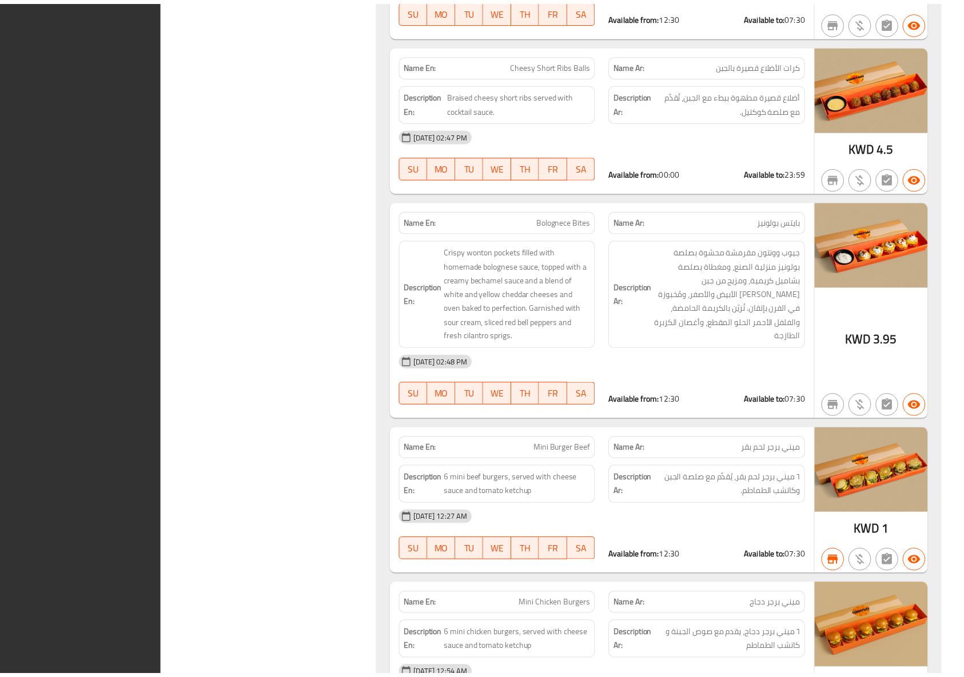
scroll to position [3365, 0]
